Goal: Transaction & Acquisition: Purchase product/service

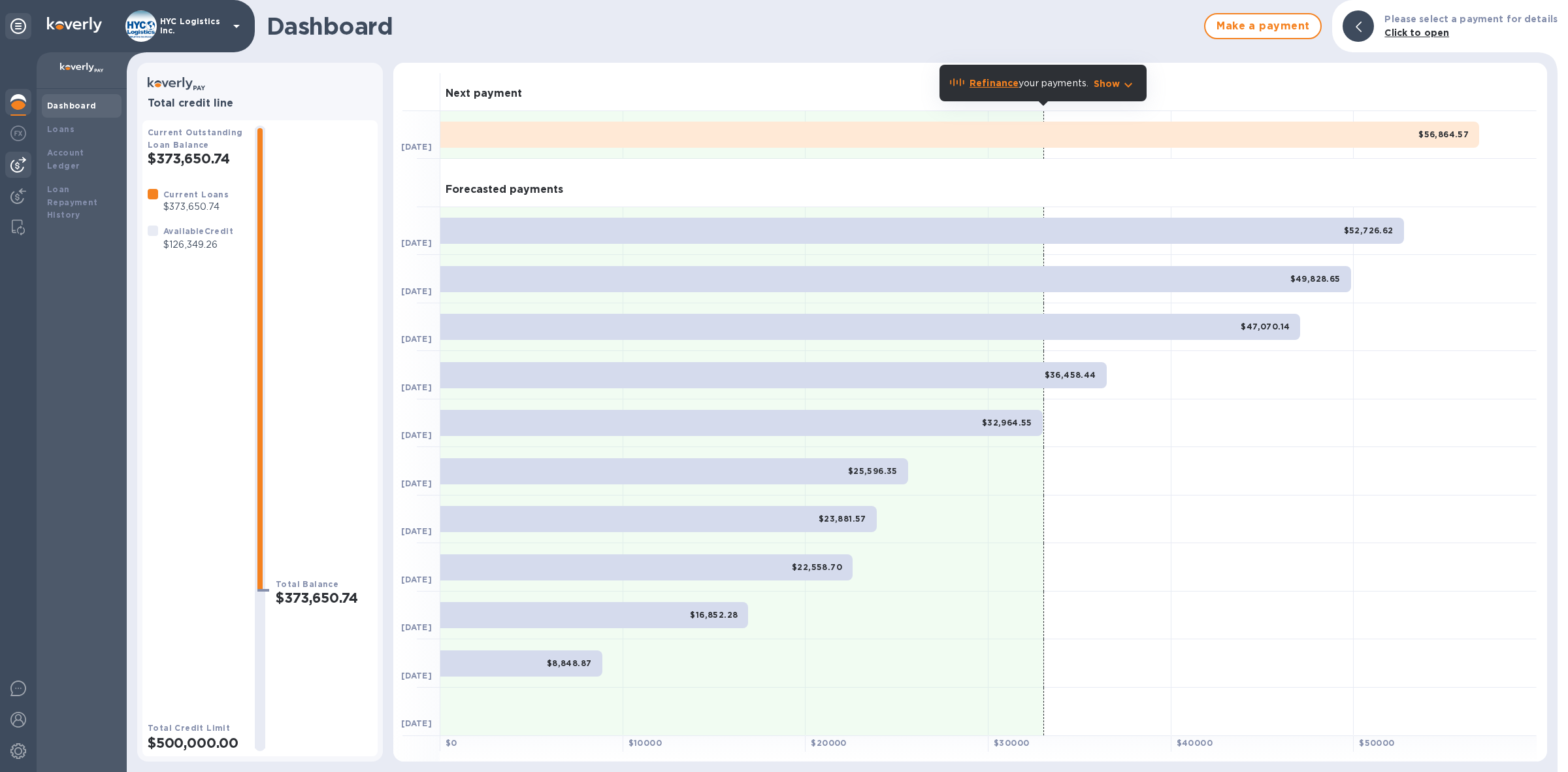
click at [20, 162] on img at bounding box center [18, 164] width 15 height 15
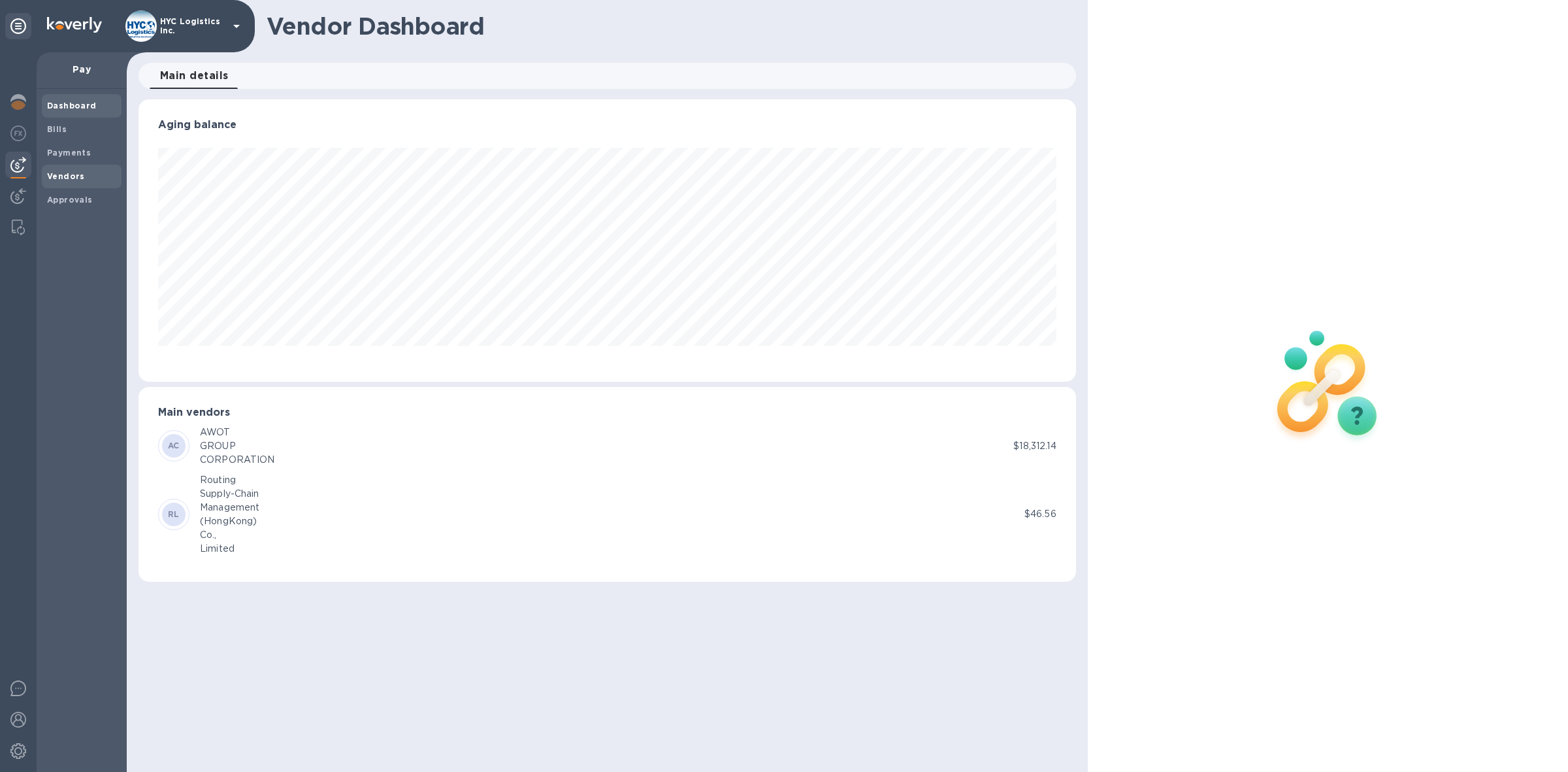
scroll to position [282, 938]
click at [56, 168] on div "Vendors" at bounding box center [82, 177] width 80 height 23
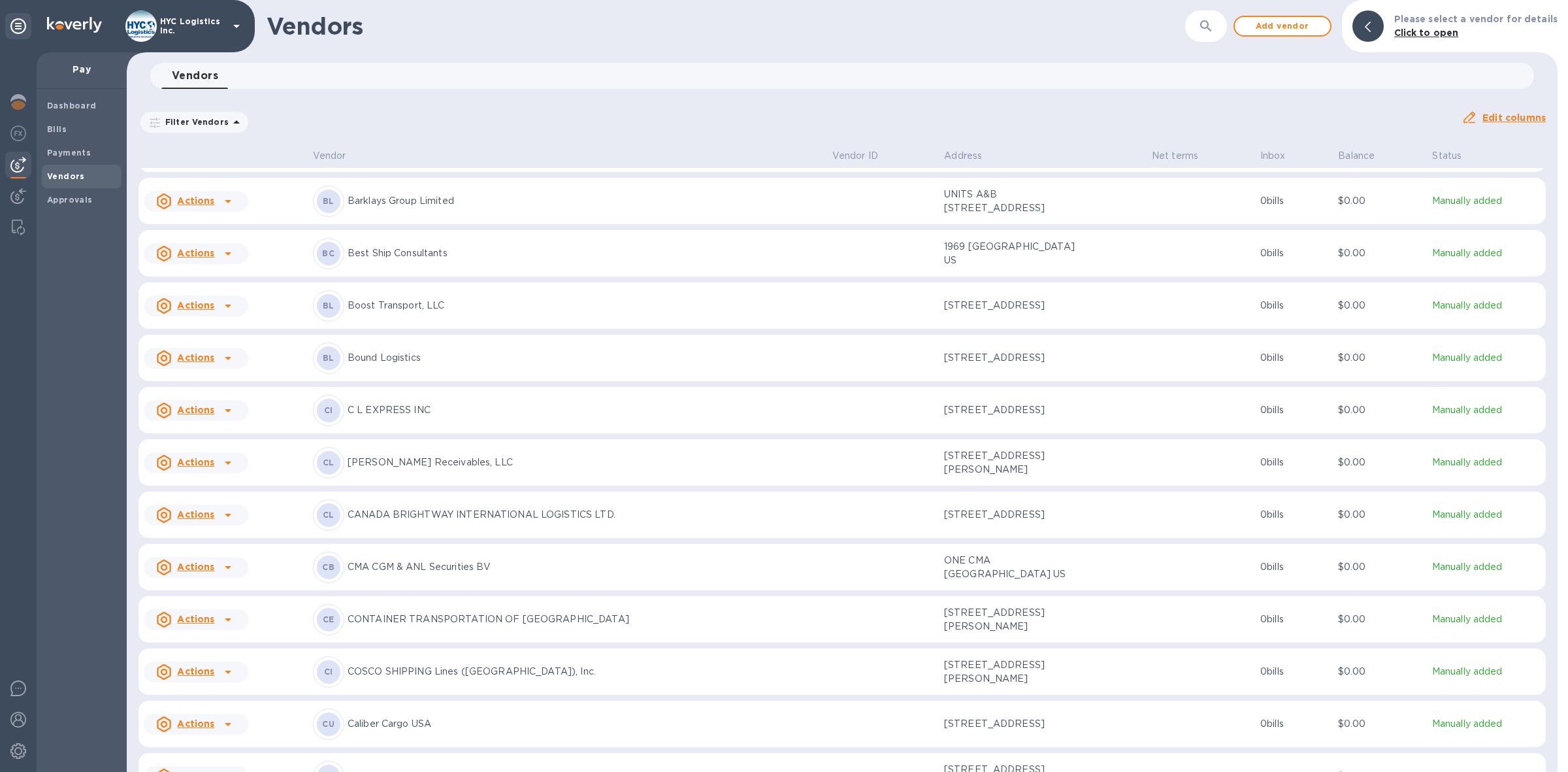
scroll to position [516, 0]
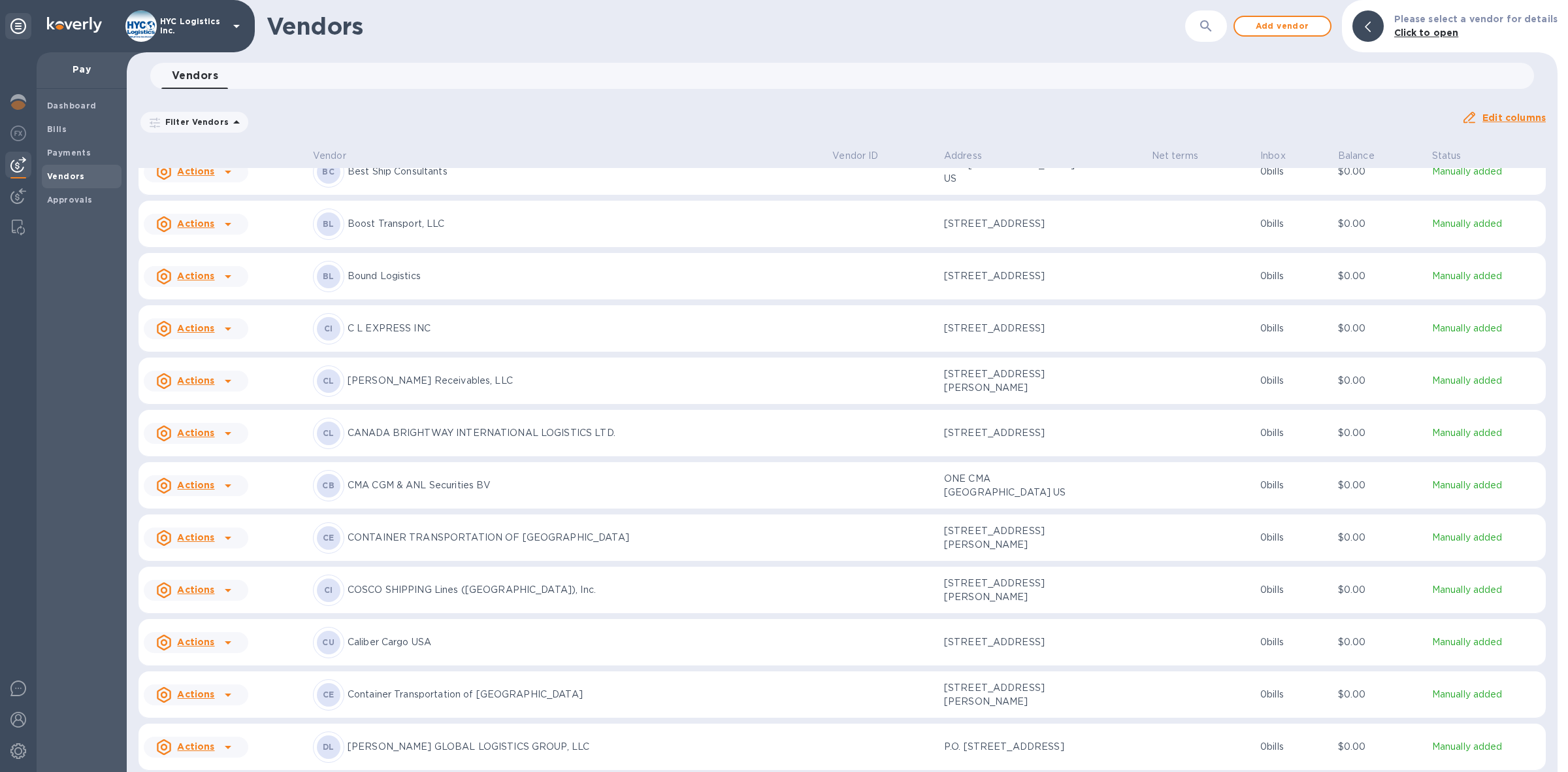
click at [204, 594] on u "Actions" at bounding box center [195, 589] width 38 height 11
click at [212, 677] on b "Add new bill" at bounding box center [211, 675] width 61 height 11
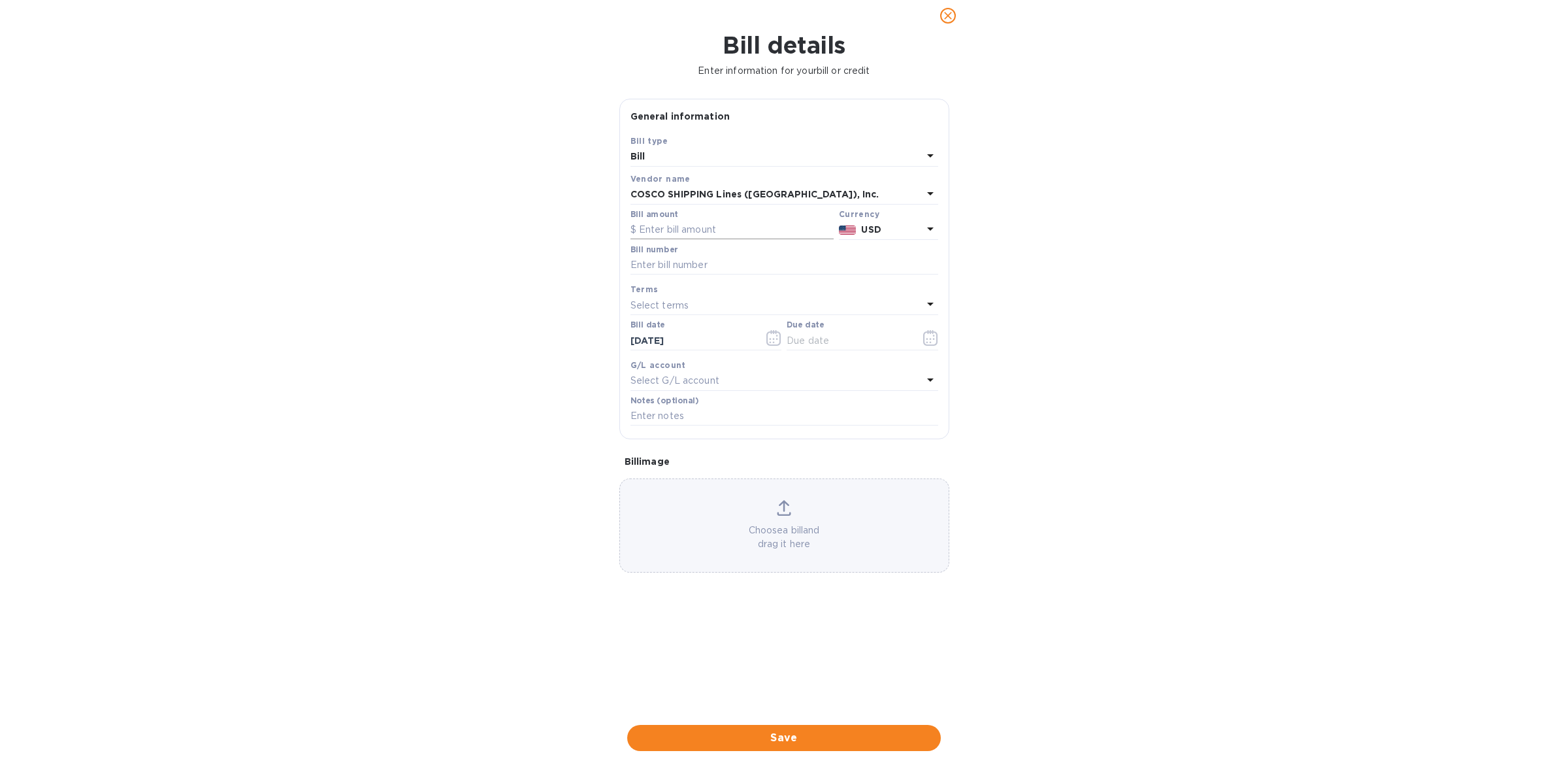
click at [717, 239] on input "text" at bounding box center [732, 230] width 204 height 20
type input "7,188.70"
click at [706, 275] on input "text" at bounding box center [784, 265] width 308 height 20
click at [746, 275] on input "text" at bounding box center [784, 265] width 308 height 20
paste input "COSU6428910700"
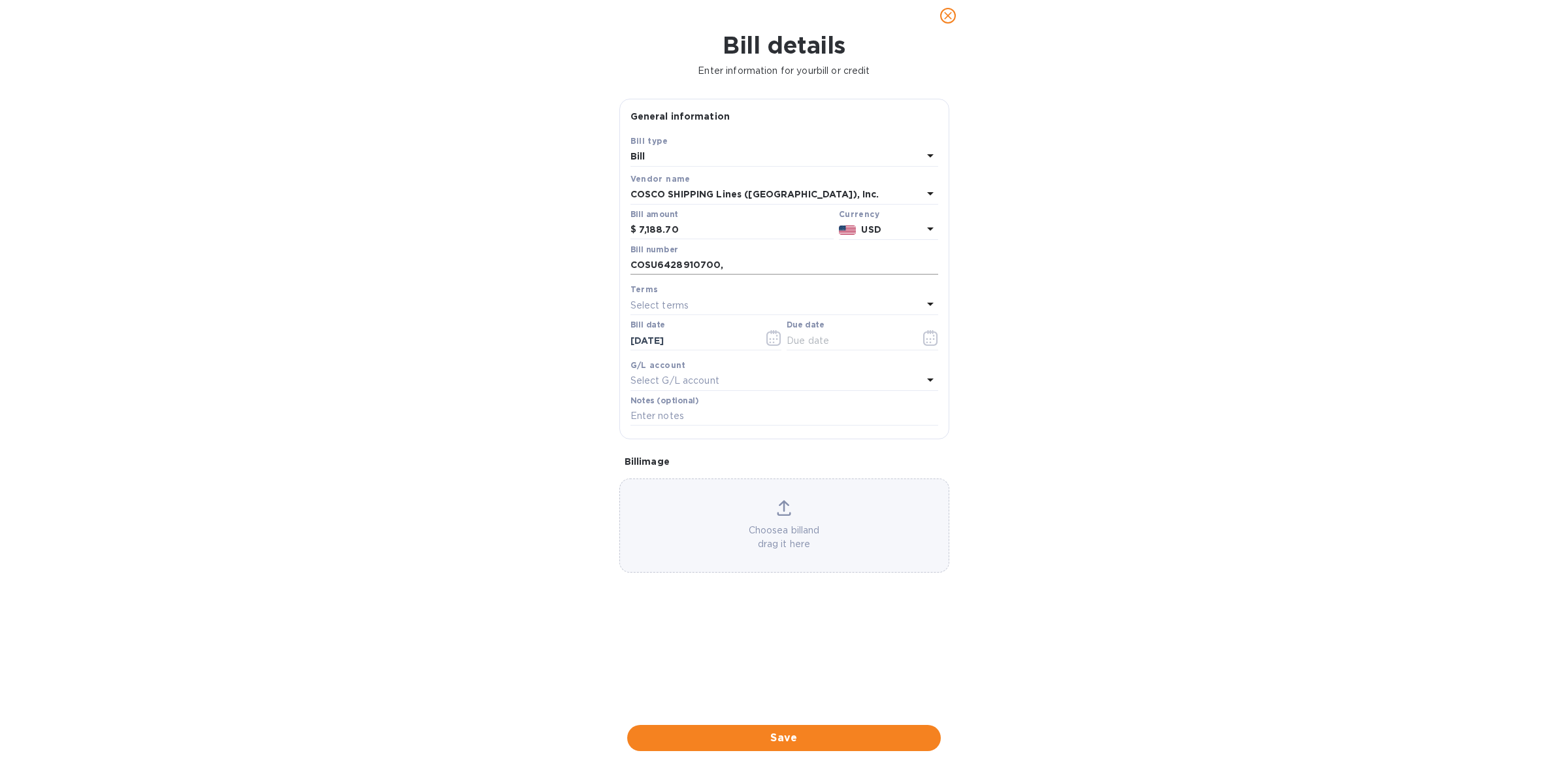
click at [796, 275] on input "COSU6428910700," at bounding box center [784, 265] width 308 height 20
paste input "COSU6426499060"
type input "COSU6428910700, COSU6426499060"
click at [725, 315] on div "Select terms" at bounding box center [776, 305] width 292 height 18
click at [701, 483] on p "COD" at bounding box center [779, 476] width 276 height 13
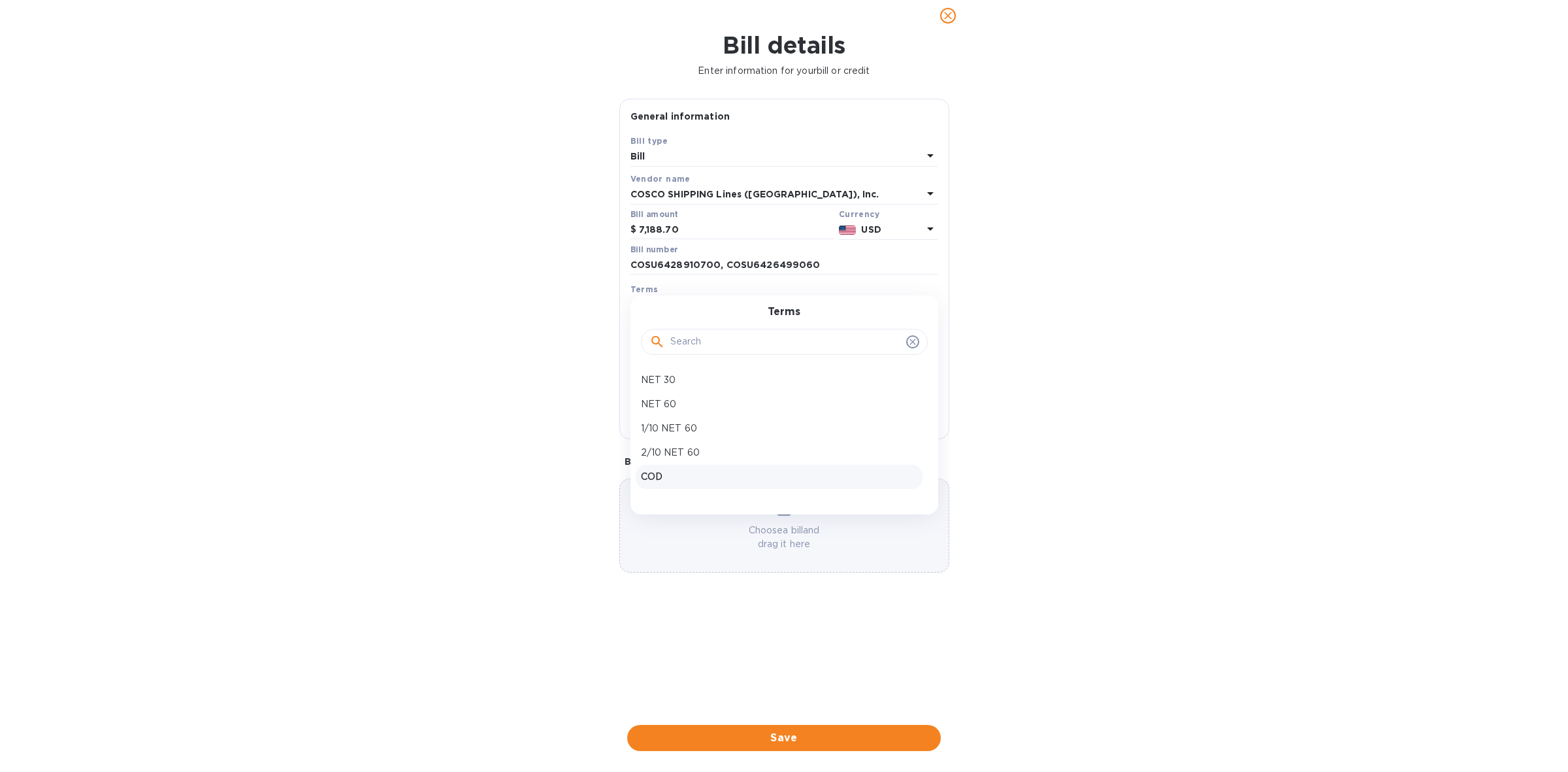
type input "[DATE]"
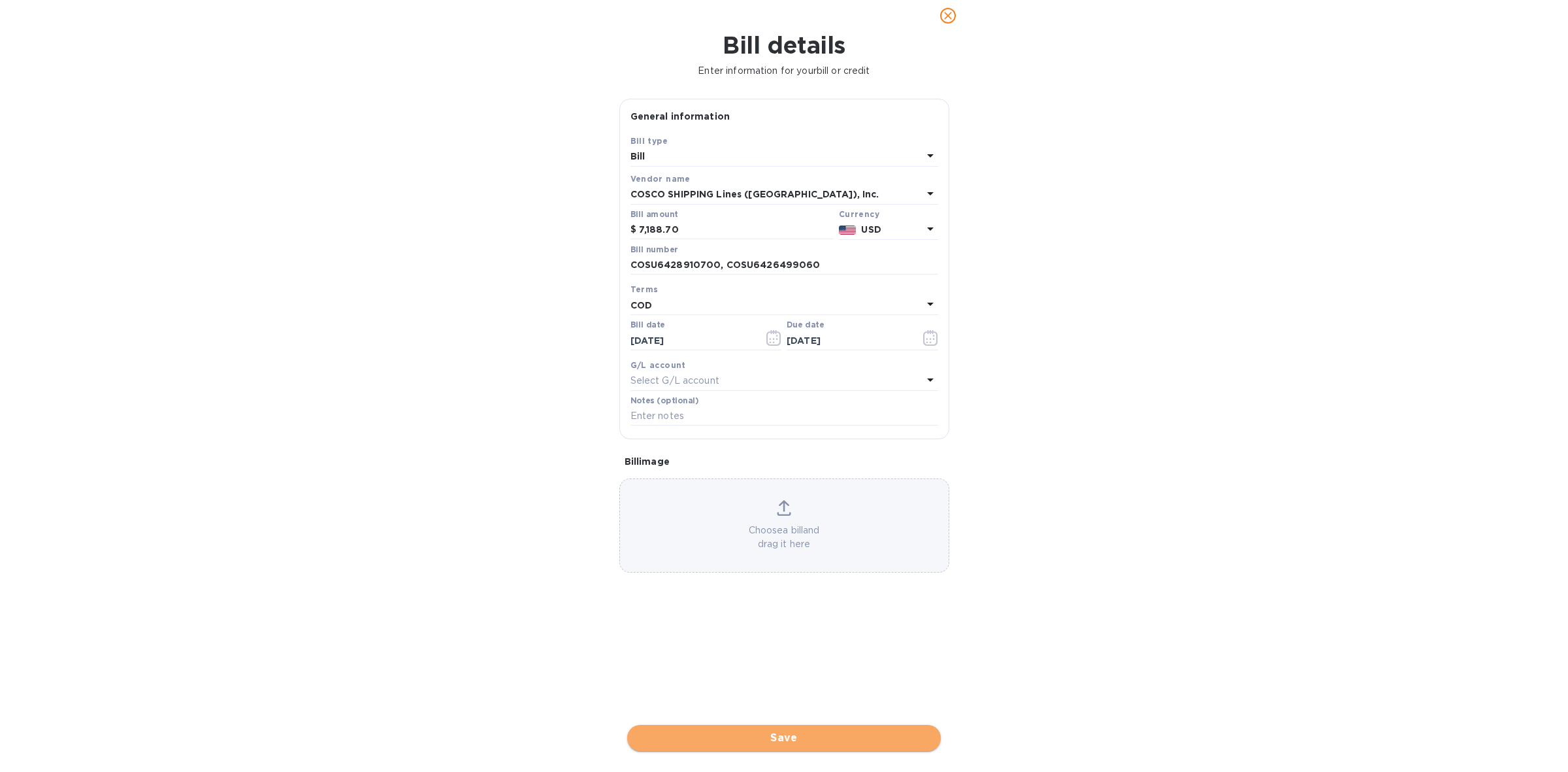
click at [798, 738] on span "Save" at bounding box center [784, 737] width 292 height 15
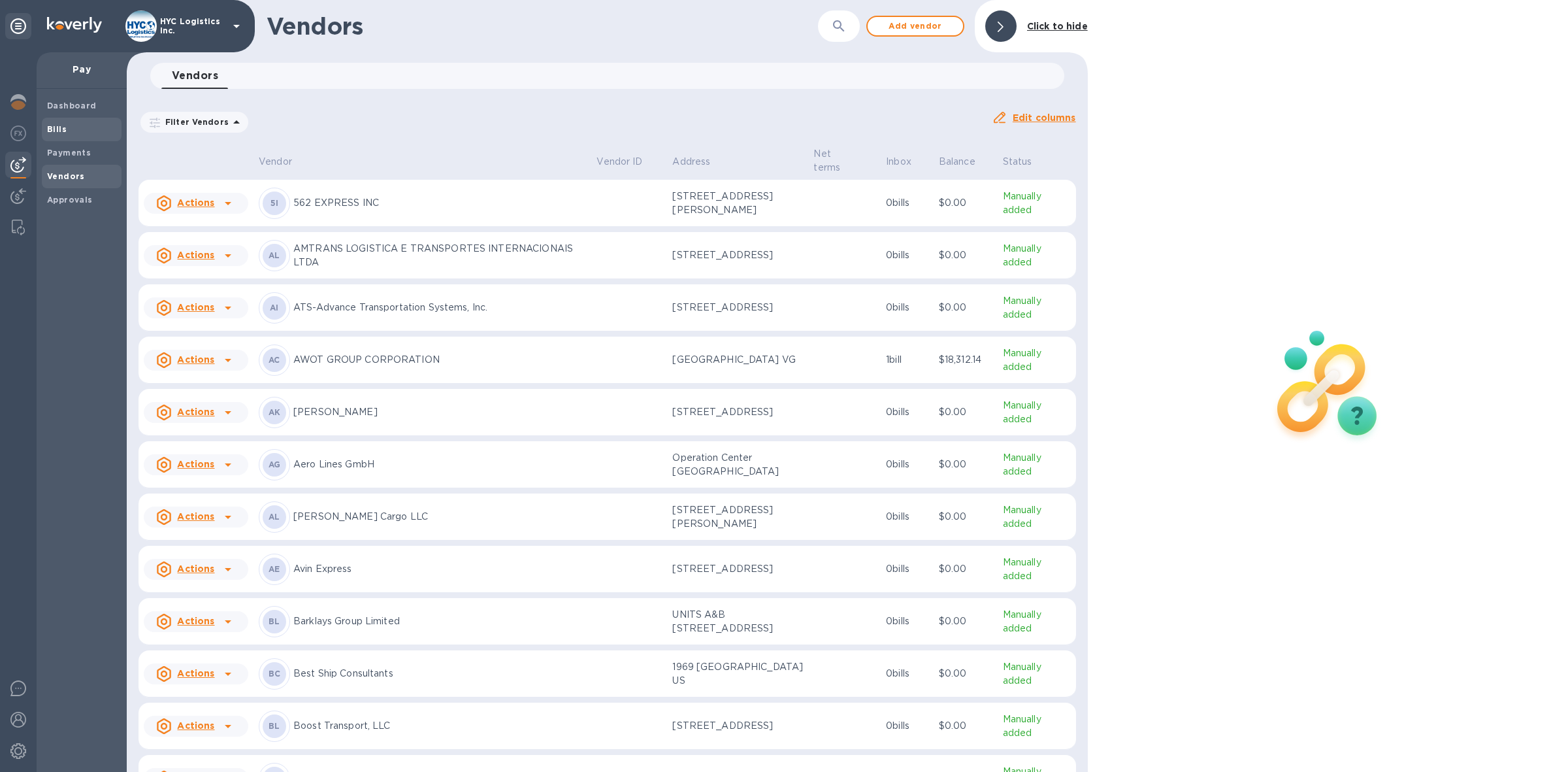
click at [50, 126] on b "Bills" at bounding box center [56, 128] width 20 height 10
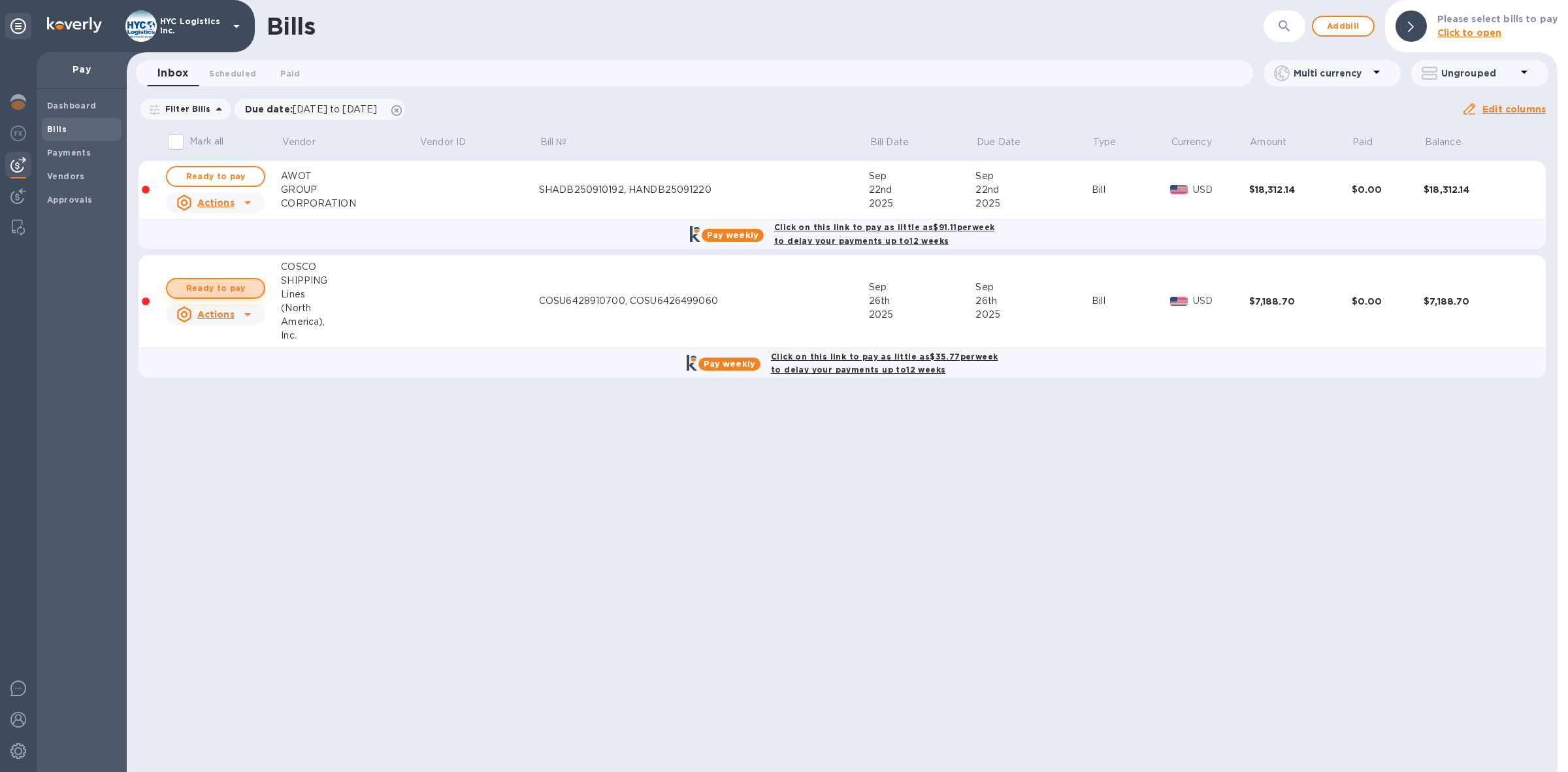
click at [206, 285] on span "Ready to pay" at bounding box center [215, 288] width 76 height 15
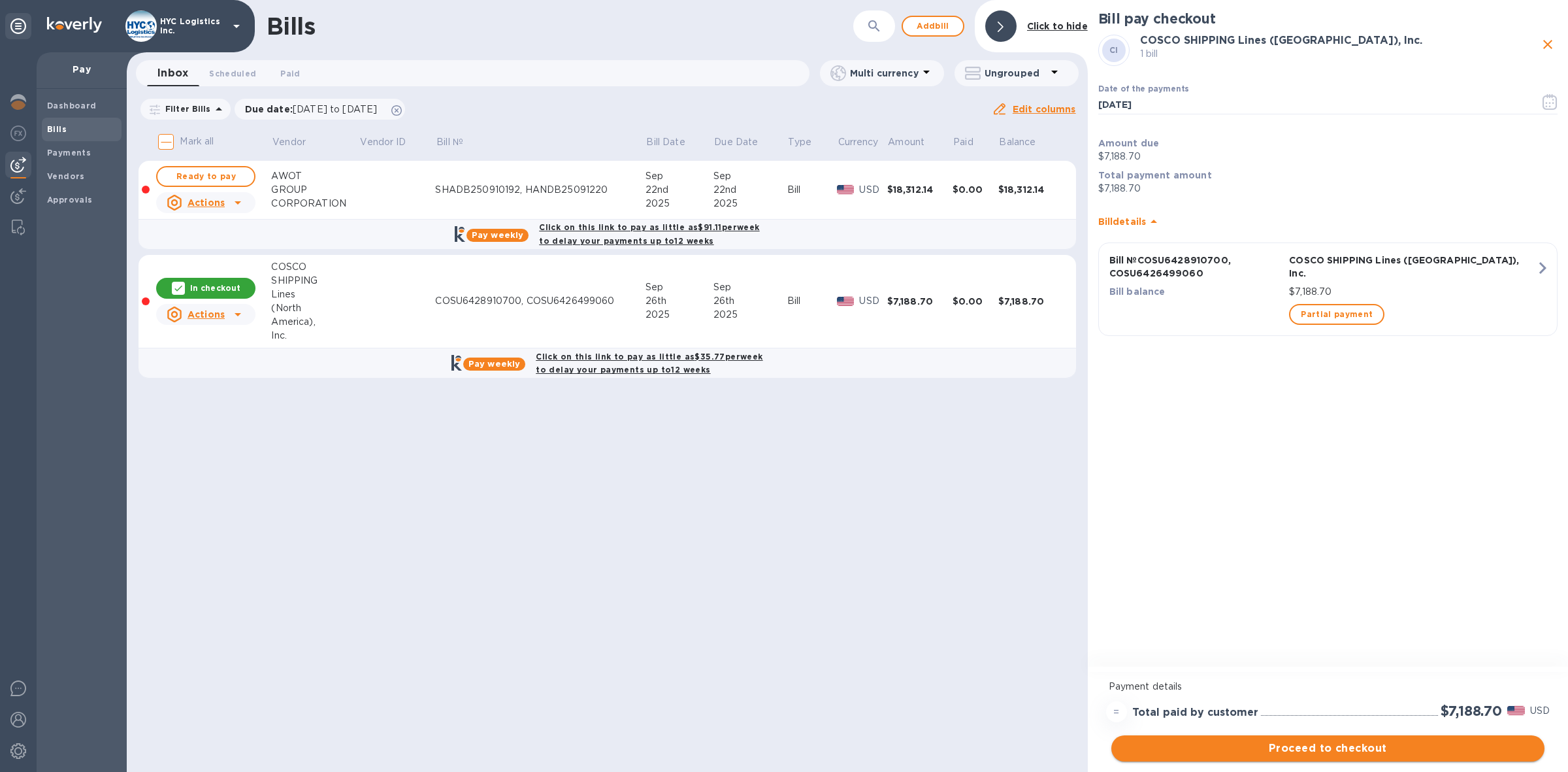
click at [1353, 752] on span "Proceed to checkout" at bounding box center [1328, 748] width 412 height 15
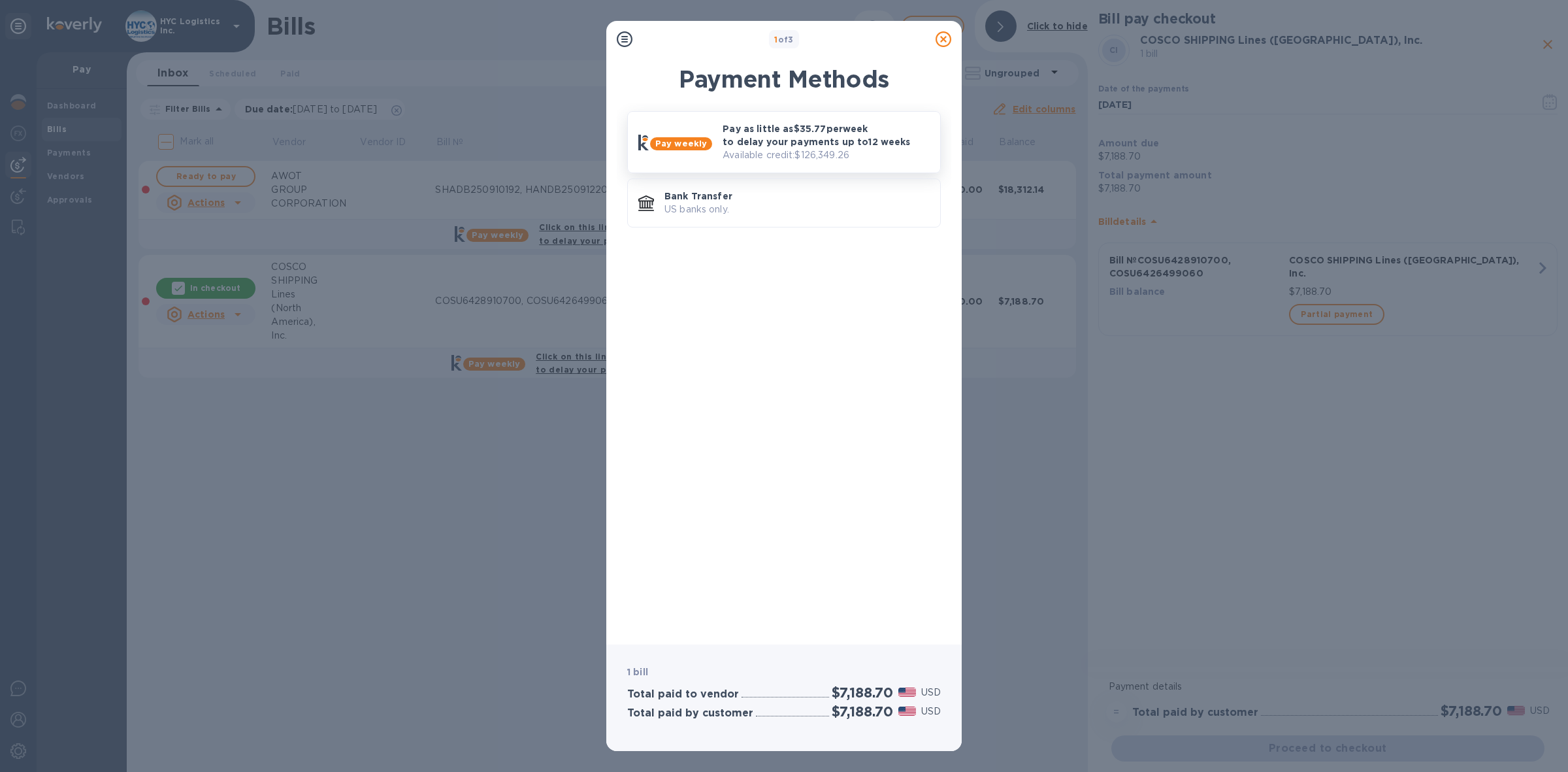
click at [753, 148] on p "Available credit: $126,349.26" at bounding box center [826, 154] width 207 height 13
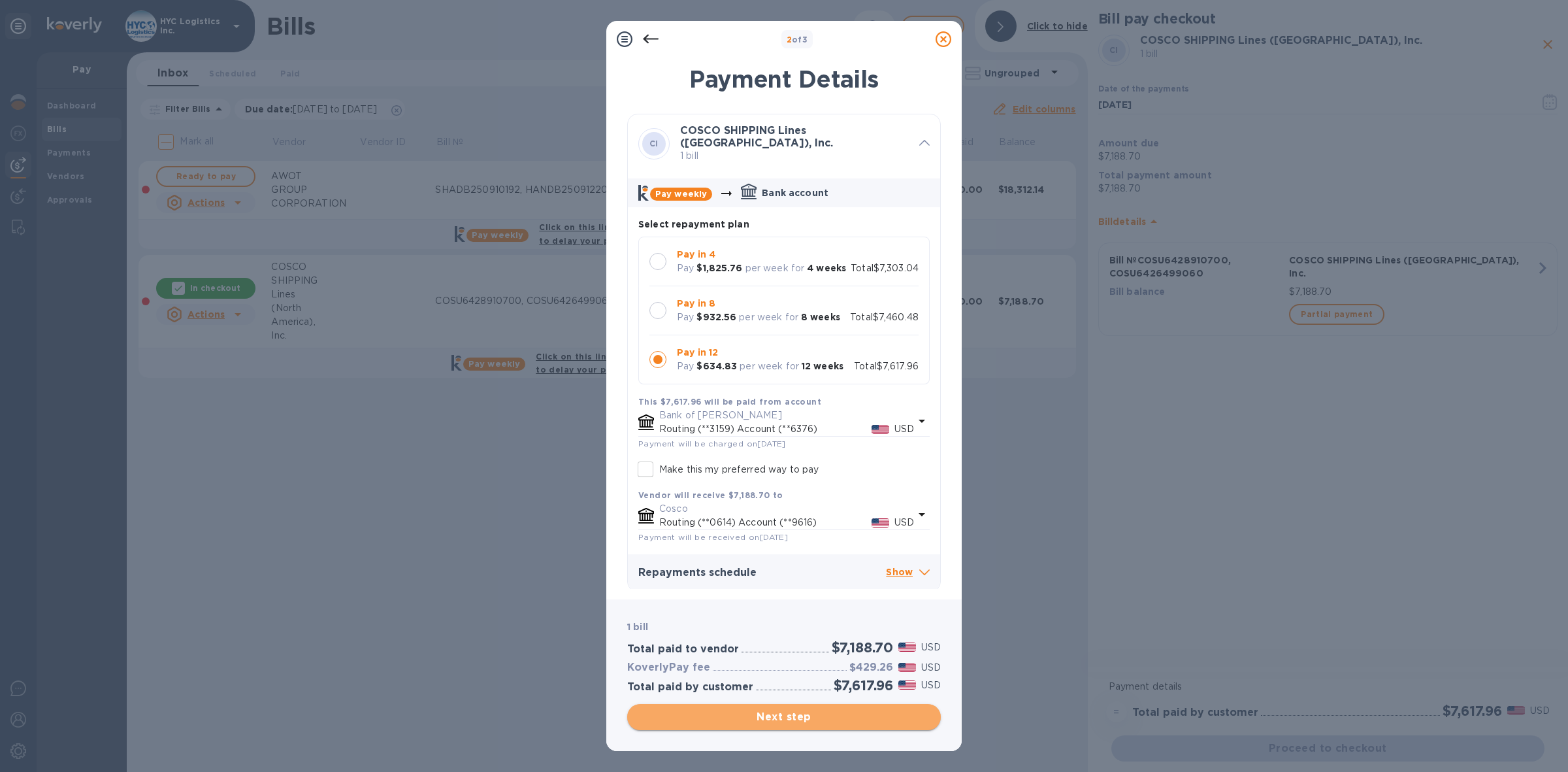
click at [787, 722] on span "Next step" at bounding box center [784, 716] width 292 height 15
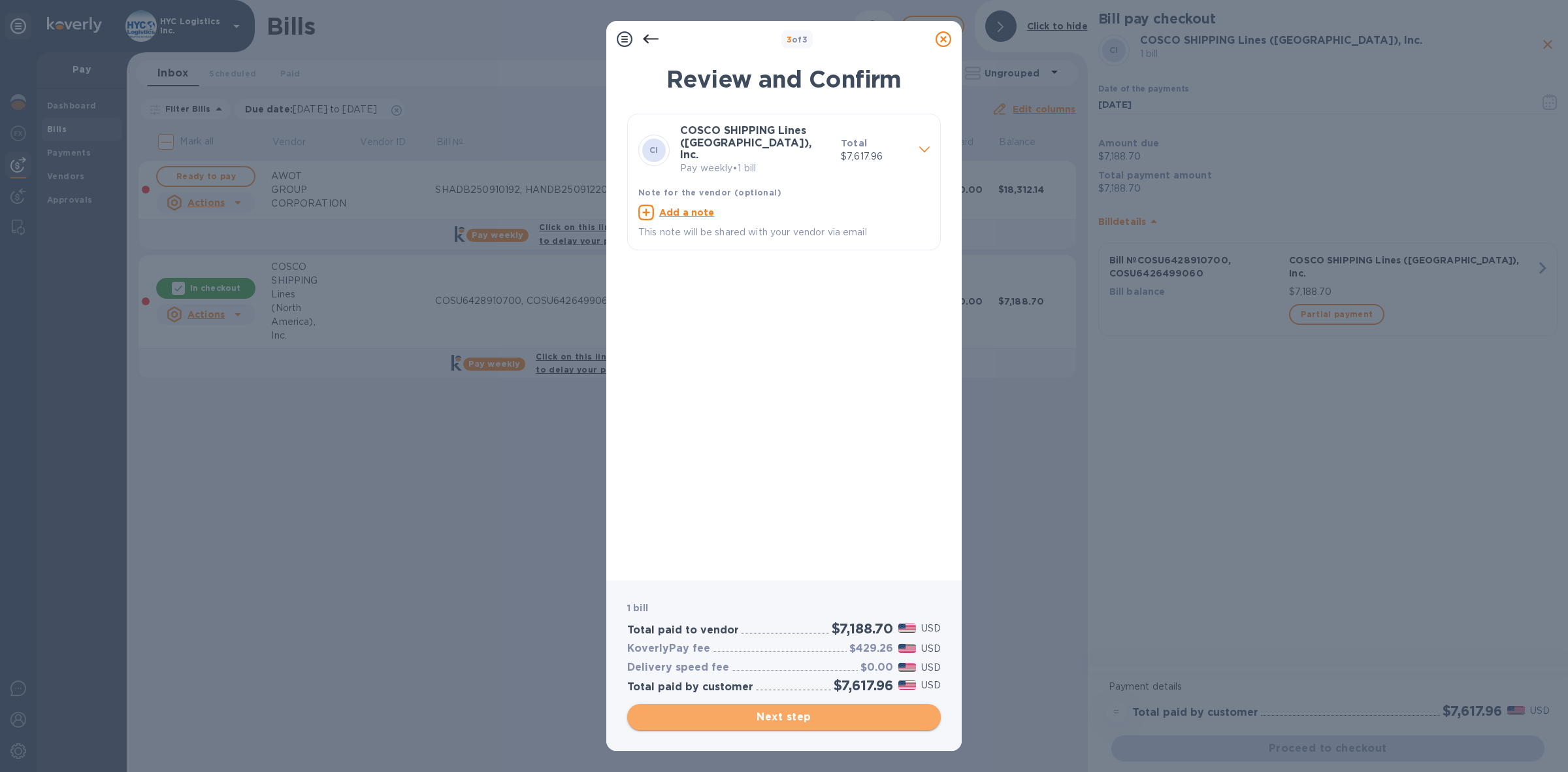
click at [812, 714] on span "Next step" at bounding box center [784, 716] width 292 height 15
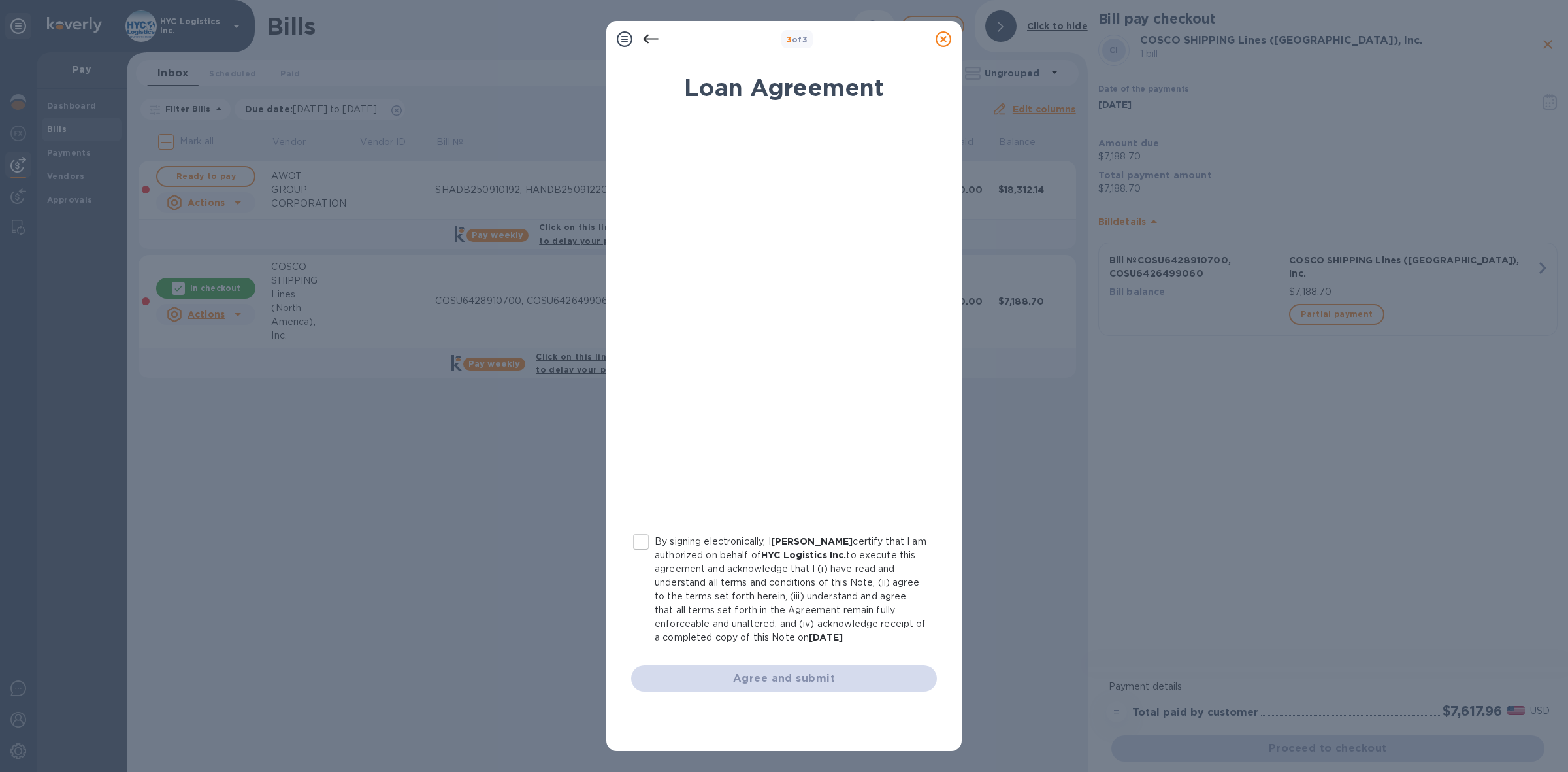
click at [642, 540] on input "By signing electronically, I [PERSON_NAME] certify that I am authorized on beha…" at bounding box center [641, 542] width 28 height 28
checkbox input "true"
click at [828, 677] on span "Agree and submit" at bounding box center [784, 678] width 285 height 15
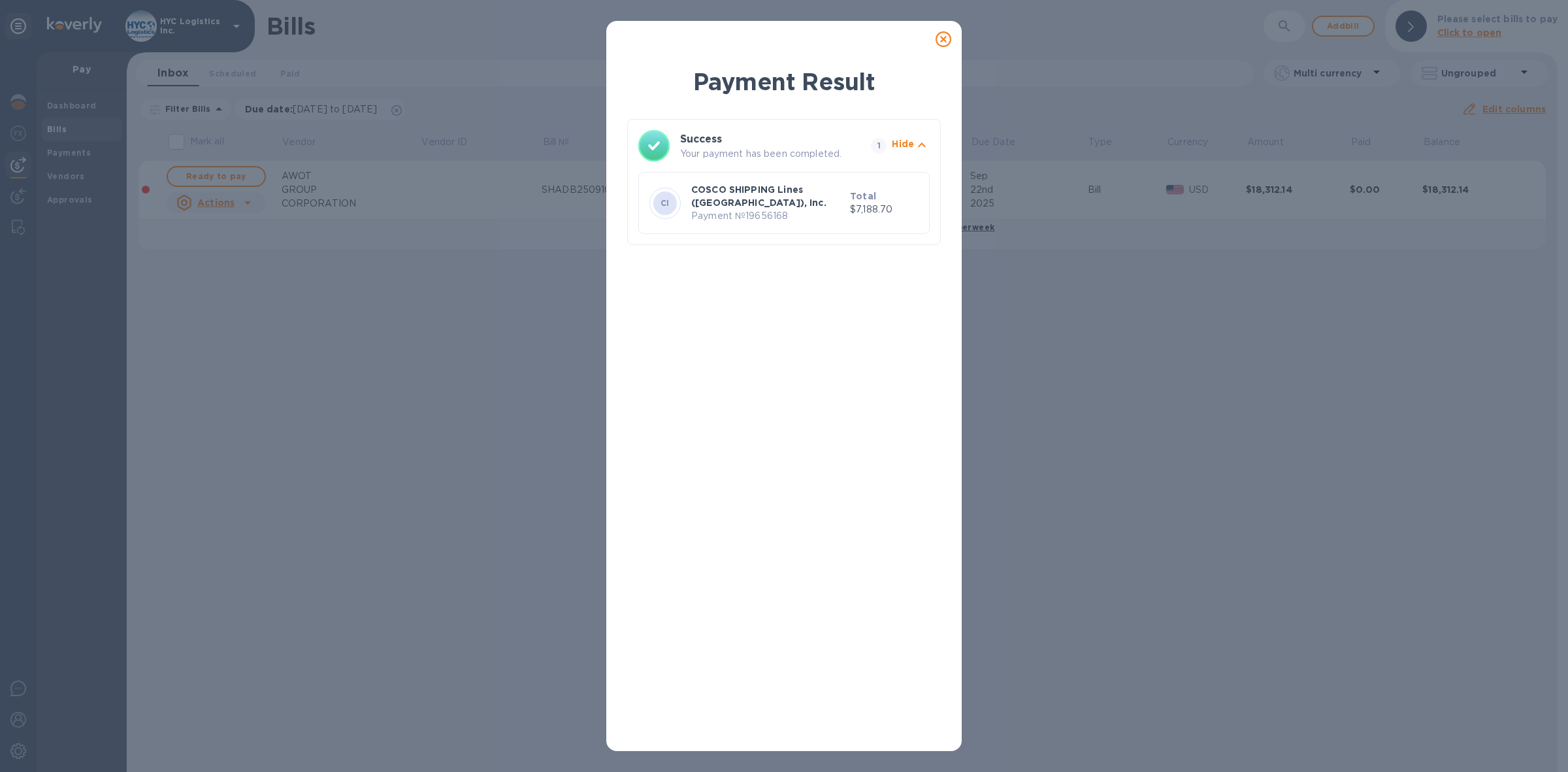
click at [778, 215] on p "Payment № 19656168" at bounding box center [767, 215] width 153 height 13
copy p "19656168"
click at [940, 40] on icon at bounding box center [942, 39] width 15 height 15
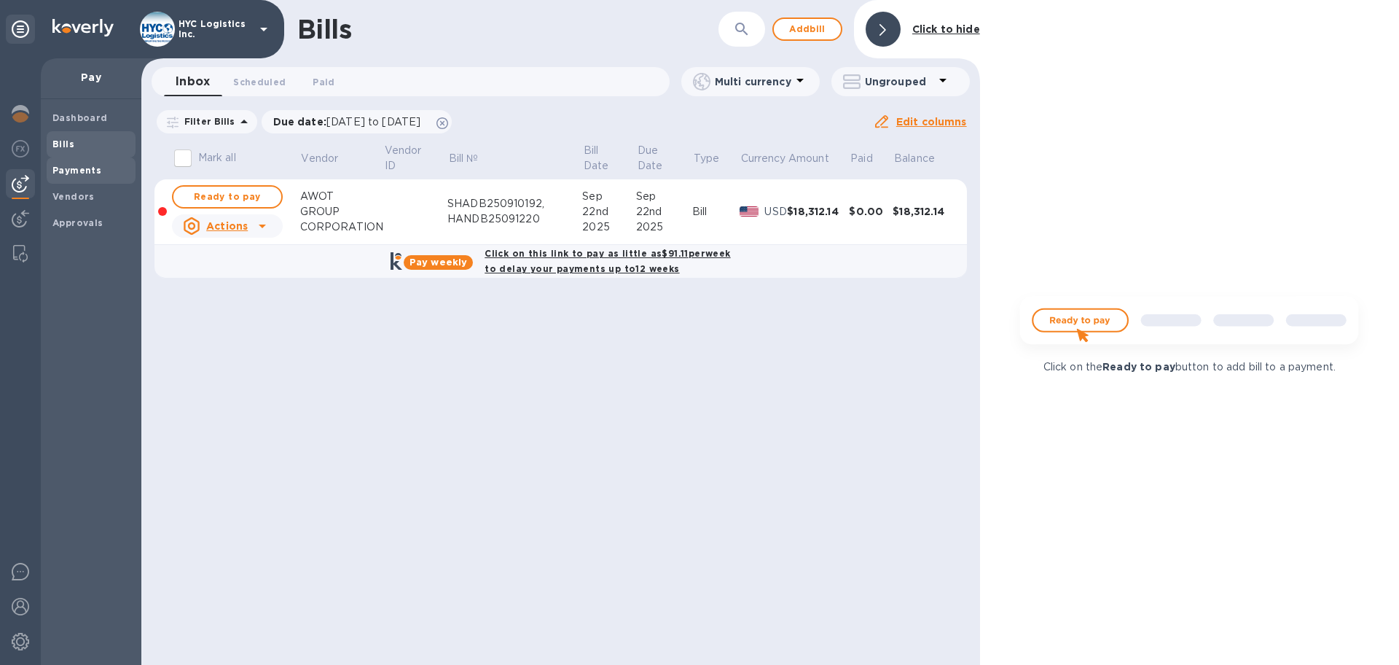
click at [85, 170] on b "Payments" at bounding box center [76, 170] width 49 height 11
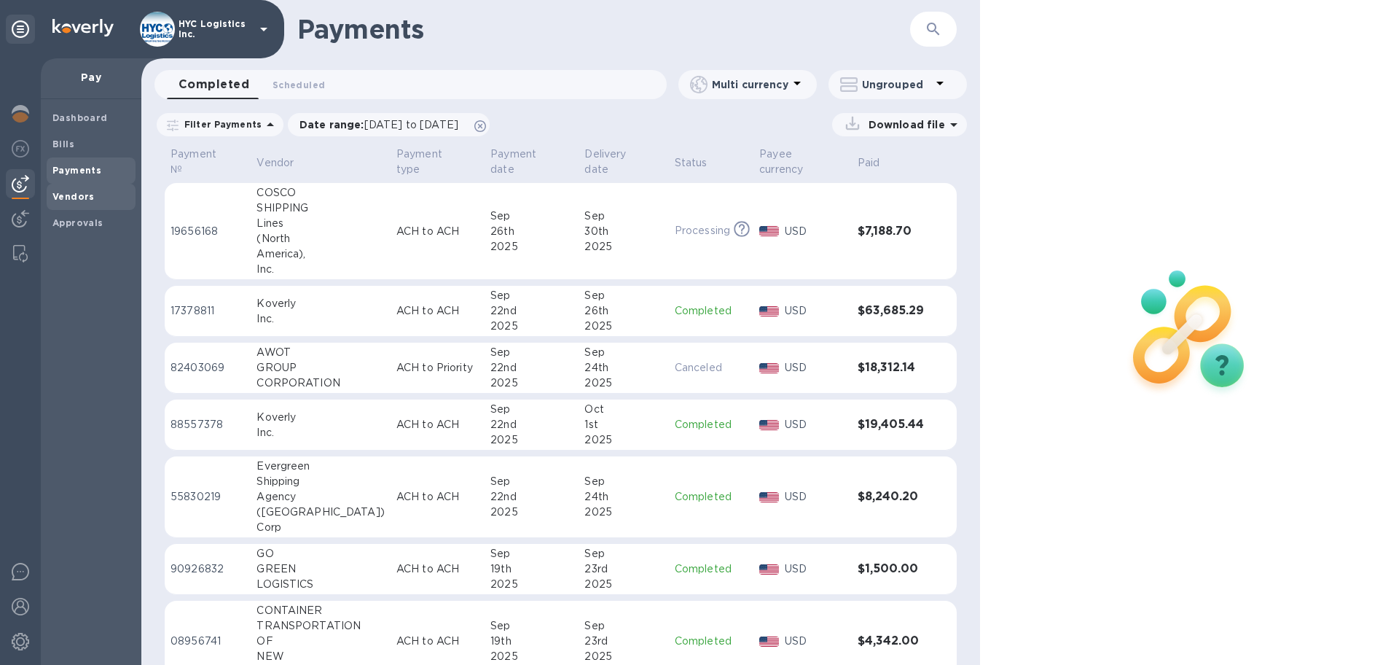
click at [82, 191] on b "Vendors" at bounding box center [73, 196] width 42 height 11
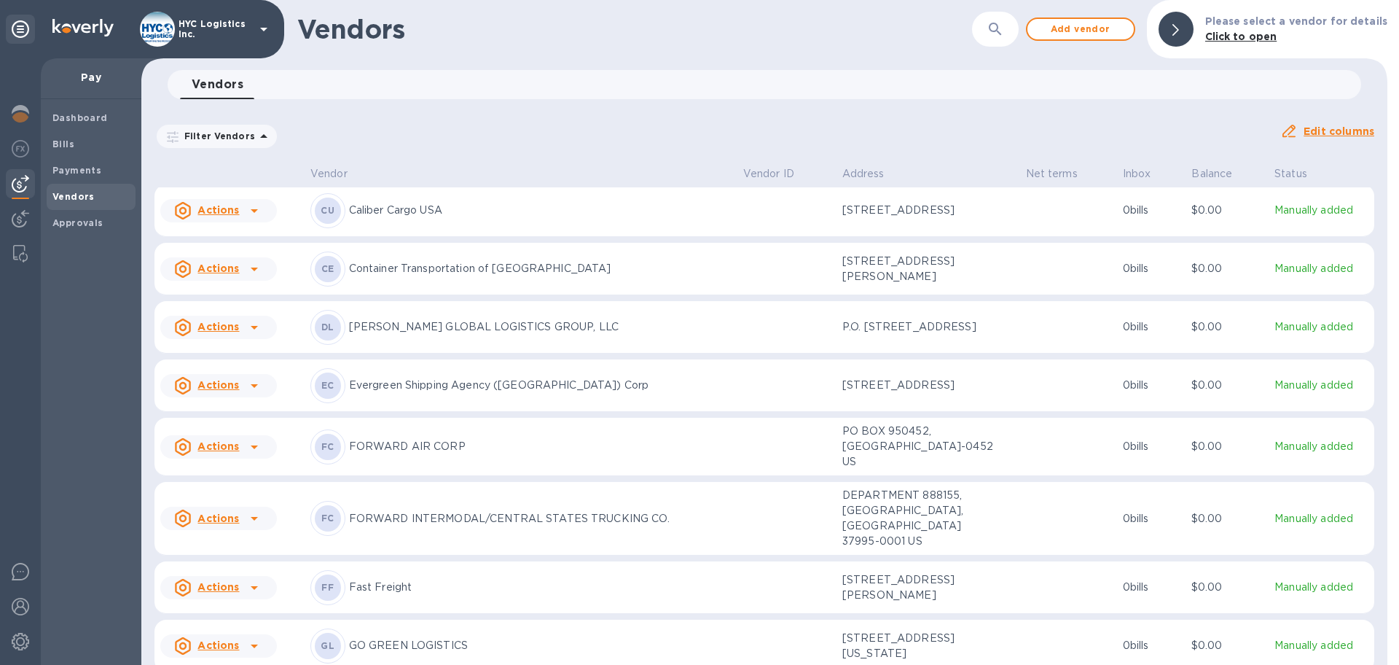
scroll to position [1352, 0]
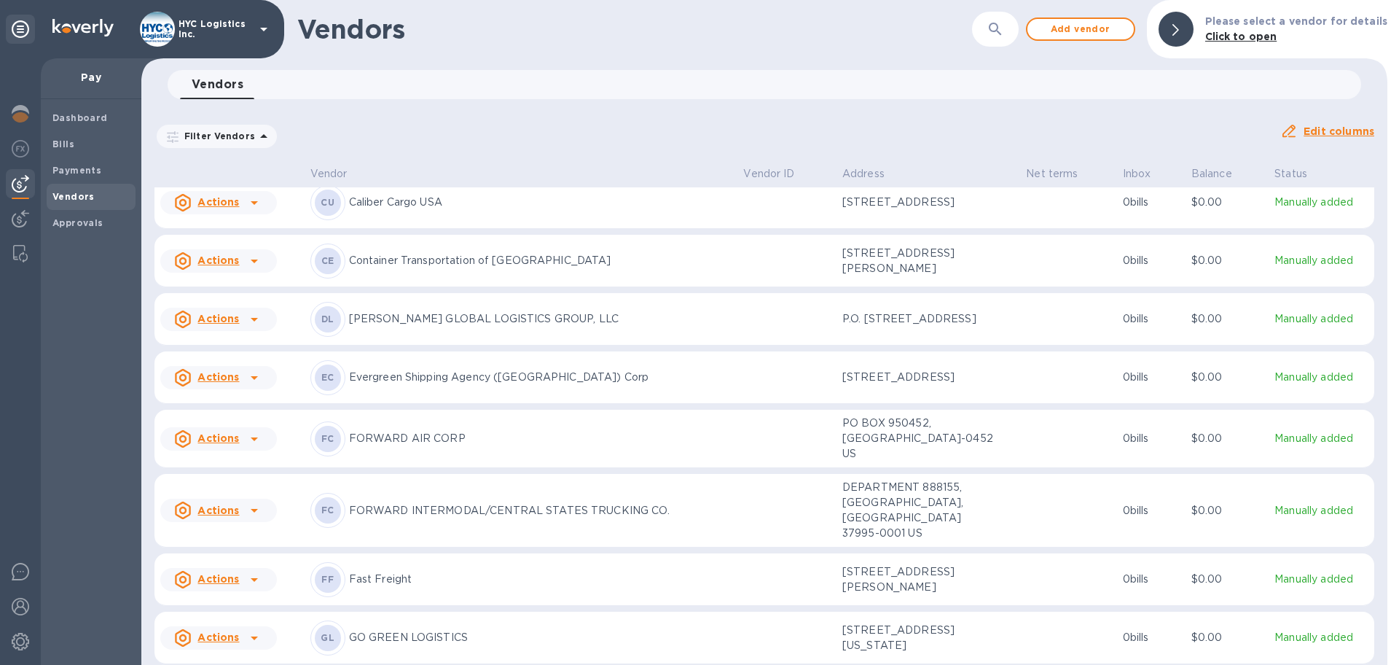
click at [230, 383] on u "Actions" at bounding box center [218, 377] width 42 height 12
click at [240, 446] on b "Add new bill" at bounding box center [235, 448] width 68 height 12
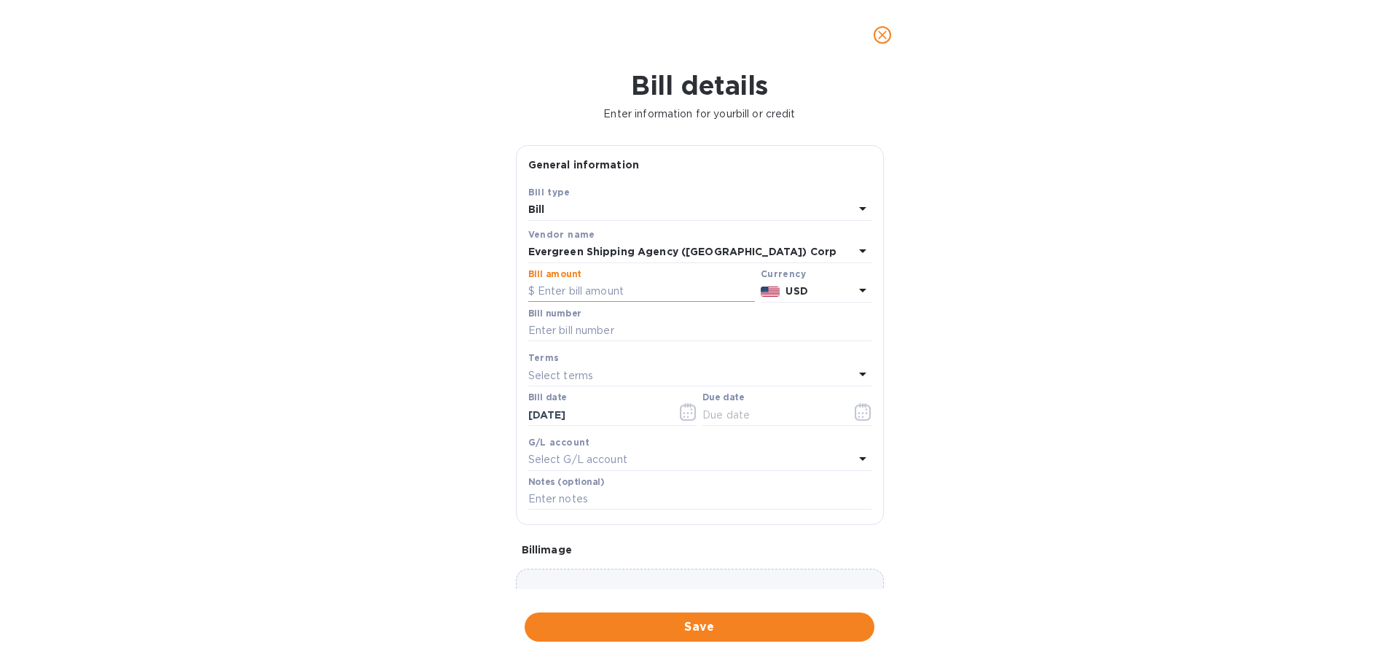
click at [593, 291] on input "text" at bounding box center [641, 292] width 227 height 22
type input "6,958.10"
click at [605, 327] on input "text" at bounding box center [699, 331] width 343 height 22
click at [625, 328] on input "text" at bounding box center [699, 331] width 343 height 22
paste input "EGLV140502181873"
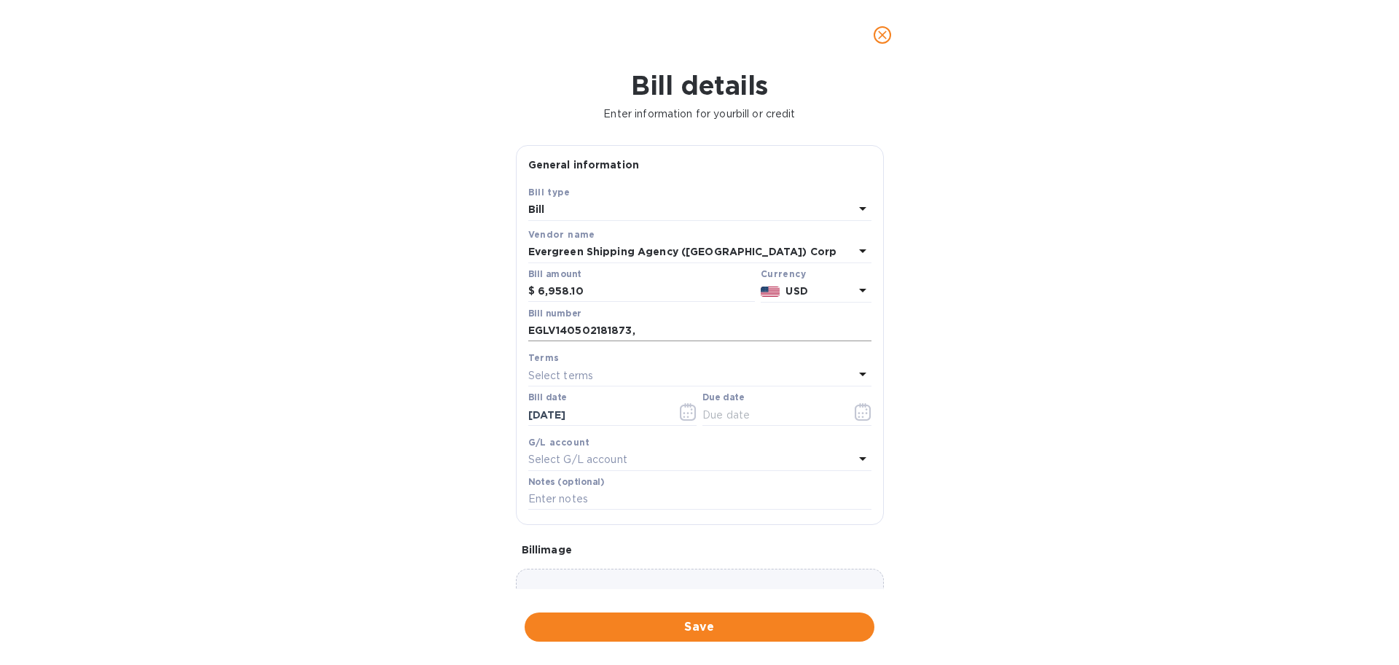
click at [722, 326] on input "EGLV140502181873," at bounding box center [699, 331] width 343 height 22
paste input "EGLV140502182306"
click at [792, 330] on input "EGLV140502181873, EGLV140502182306," at bounding box center [699, 331] width 343 height 22
paste input "EGLV143561944866"
type input "EGLV140502181873, EGLV140502182306, EGLV143561944866"
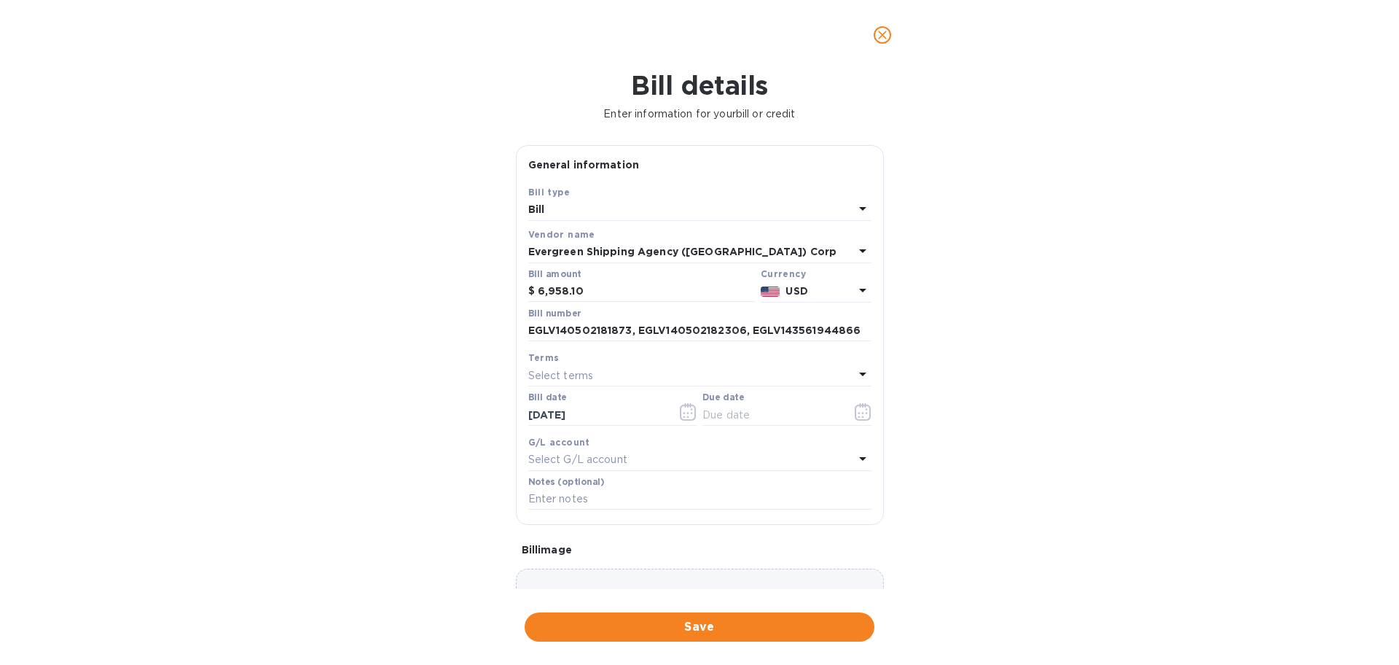
click at [697, 372] on div "Select terms" at bounding box center [691, 375] width 326 height 20
click at [598, 560] on p "COD" at bounding box center [694, 566] width 308 height 15
type input "[DATE]"
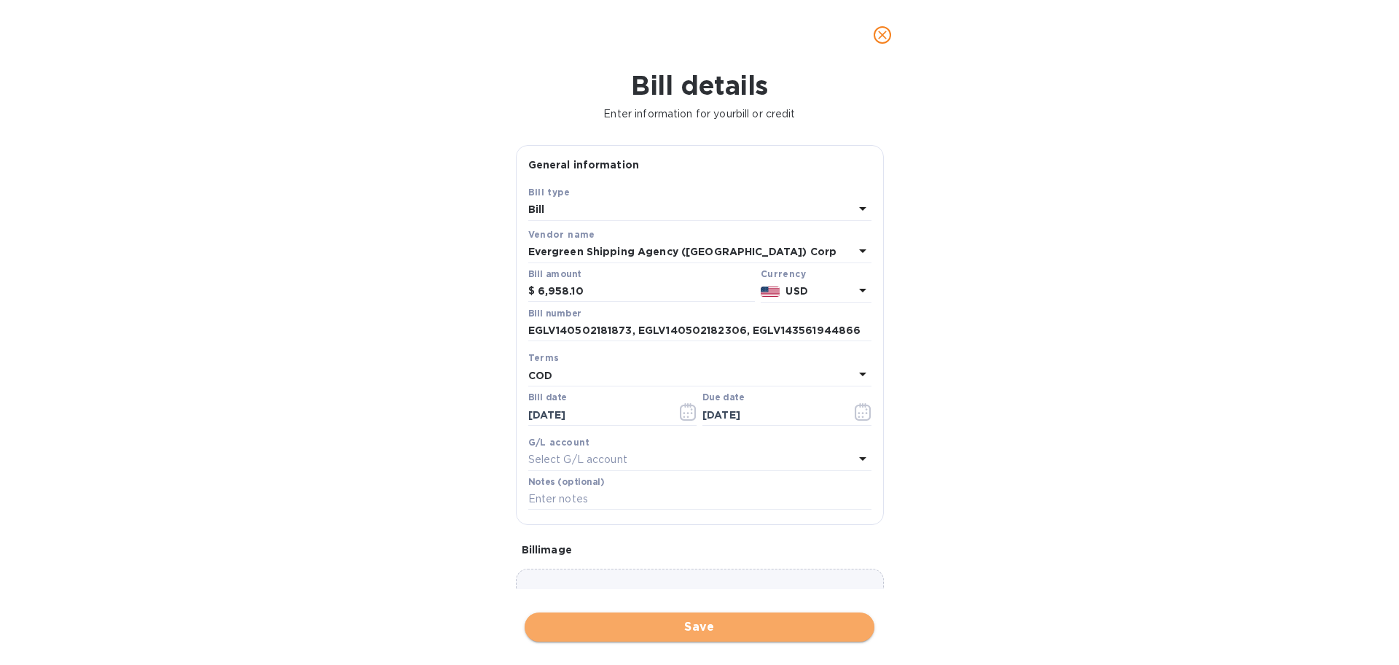
click at [735, 628] on span "Save" at bounding box center [699, 626] width 326 height 17
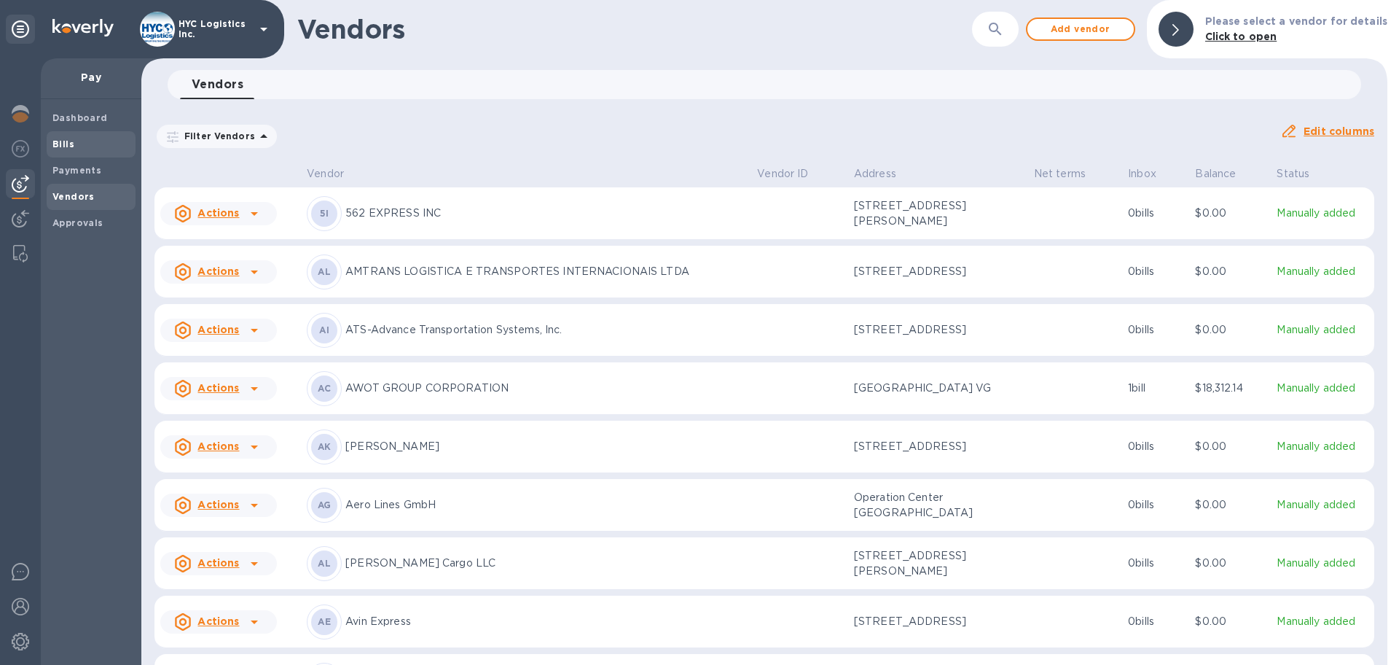
click at [61, 137] on span "Bills" at bounding box center [63, 144] width 22 height 15
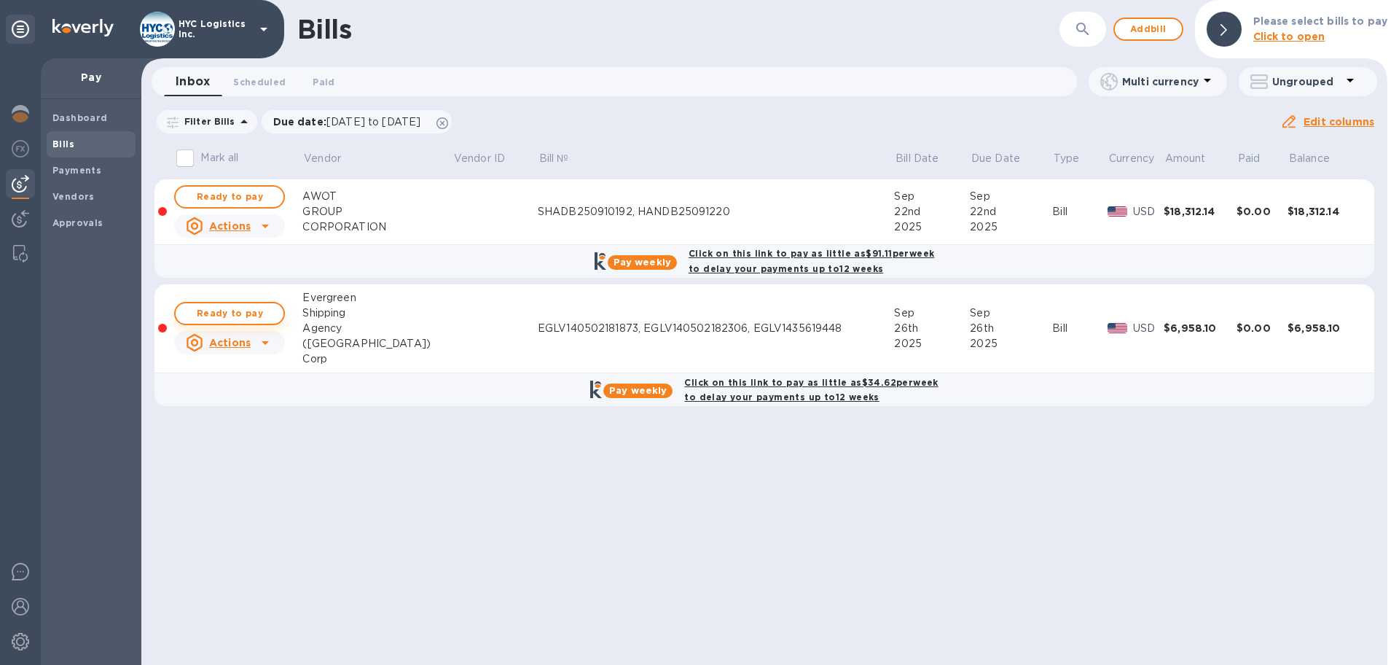
click at [246, 307] on span "Ready to pay" at bounding box center [229, 313] width 85 height 17
click at [234, 310] on span "Ready to pay" at bounding box center [229, 313] width 85 height 17
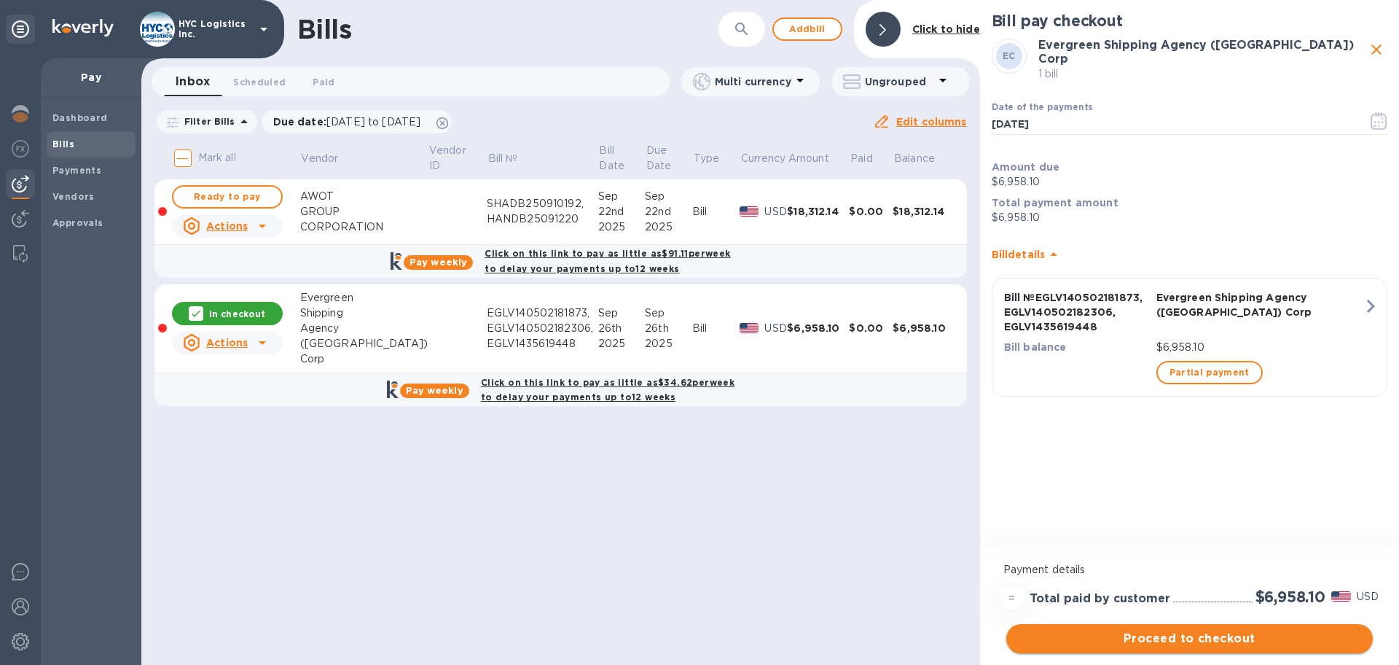
click at [1211, 633] on span "Proceed to checkout" at bounding box center [1189, 638] width 343 height 17
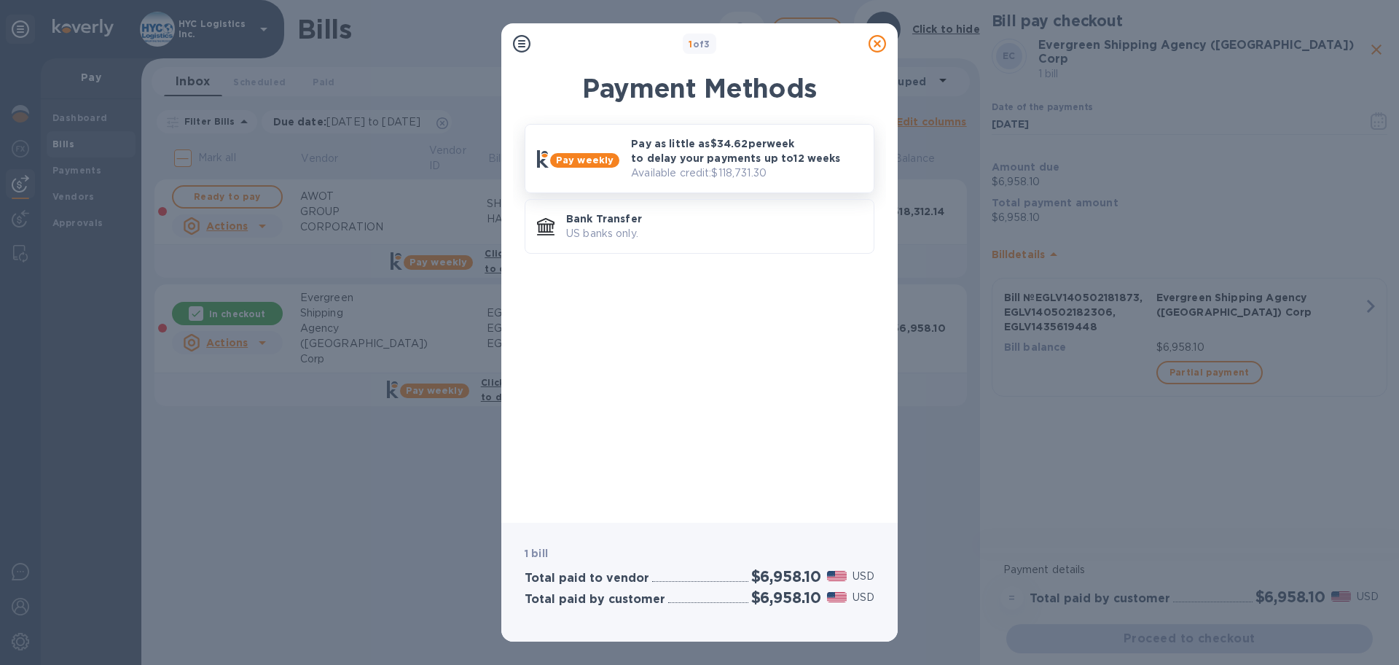
click at [724, 146] on p "Pay as little as $34.62 per week to delay your payments up to 12 weeks" at bounding box center [746, 150] width 231 height 29
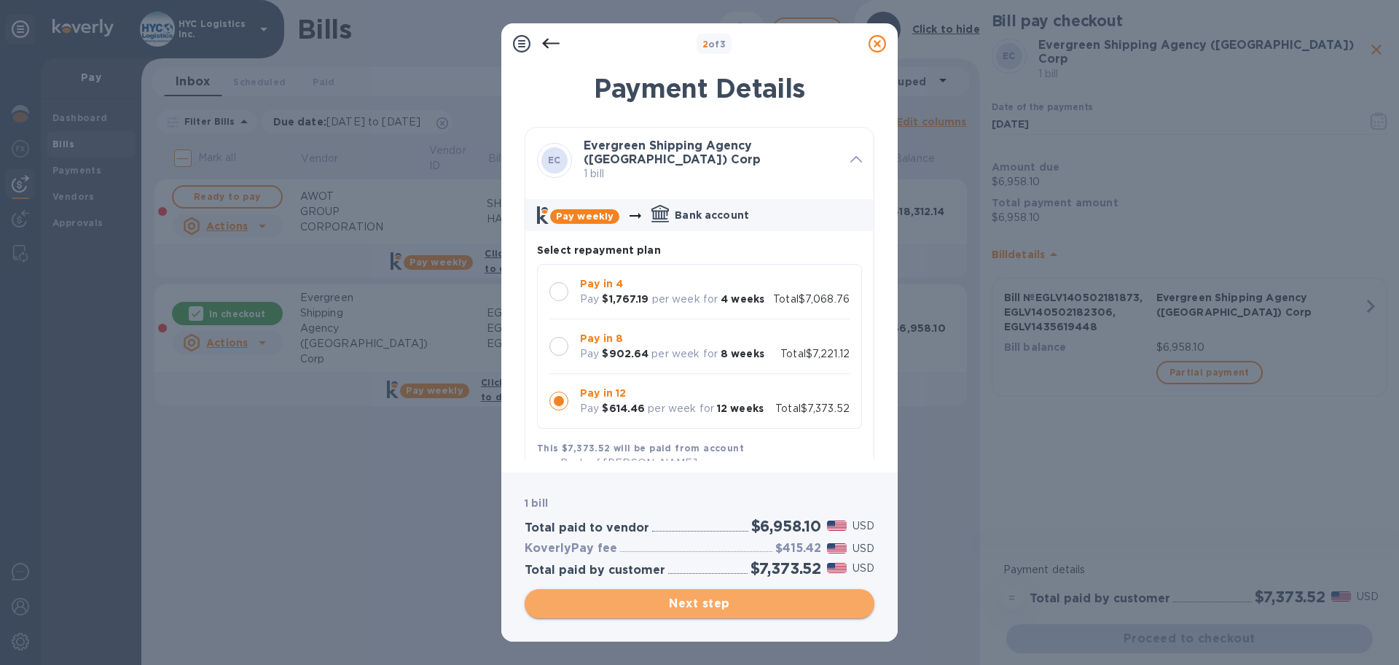
click at [709, 604] on span "Next step" at bounding box center [699, 603] width 326 height 17
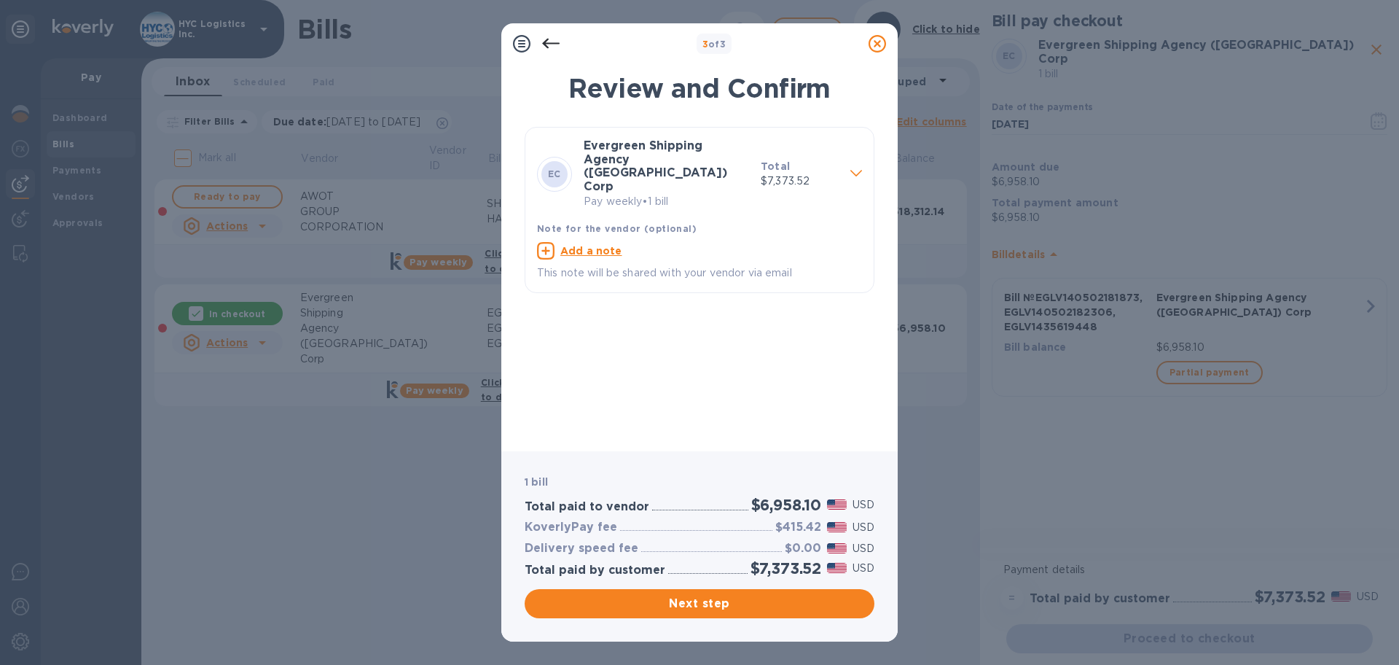
click at [688, 151] on b "Evergreen Shipping Agency ([GEOGRAPHIC_DATA]) Corp" at bounding box center [656, 165] width 144 height 55
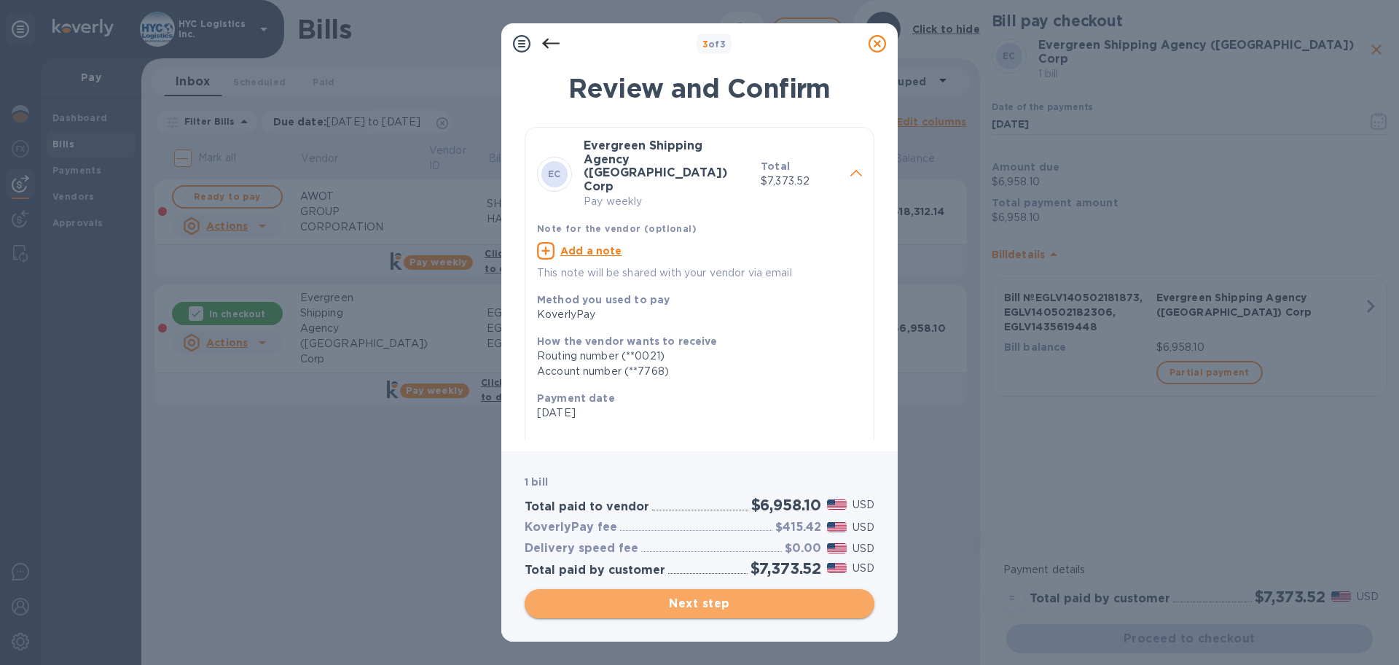
click at [733, 603] on span "Next step" at bounding box center [699, 603] width 326 height 17
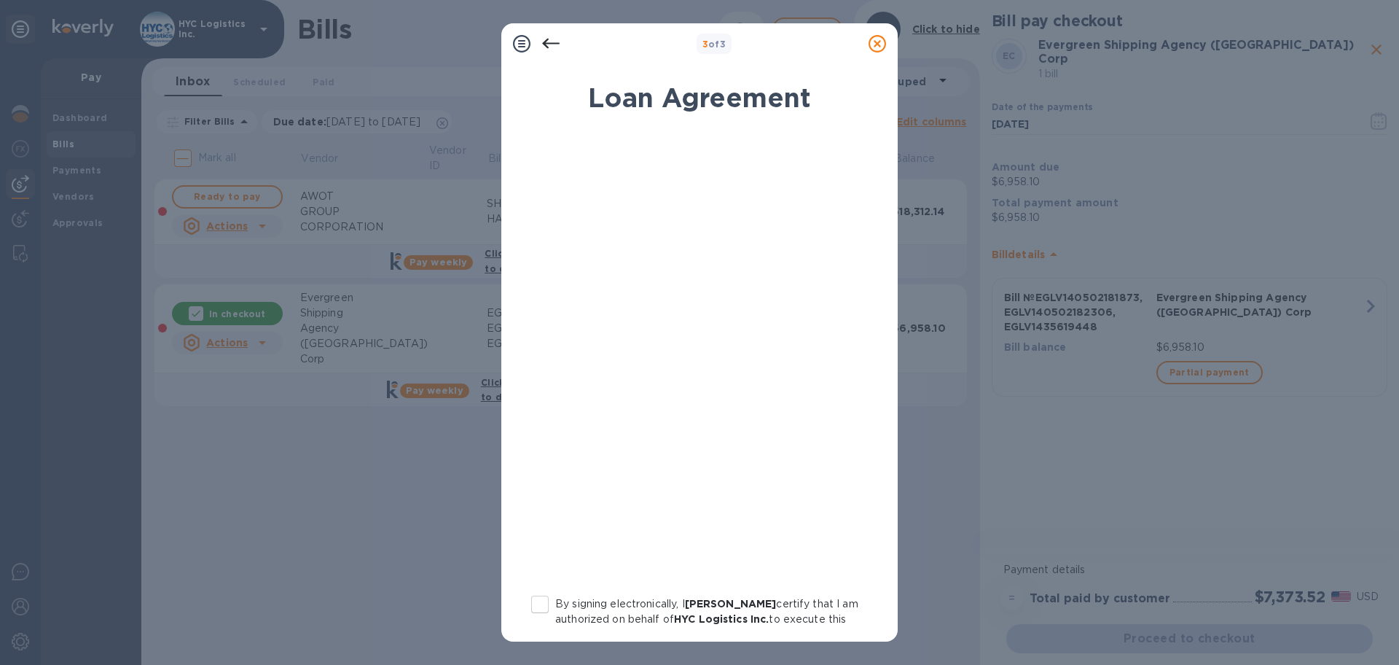
click at [549, 43] on icon at bounding box center [550, 44] width 17 height 10
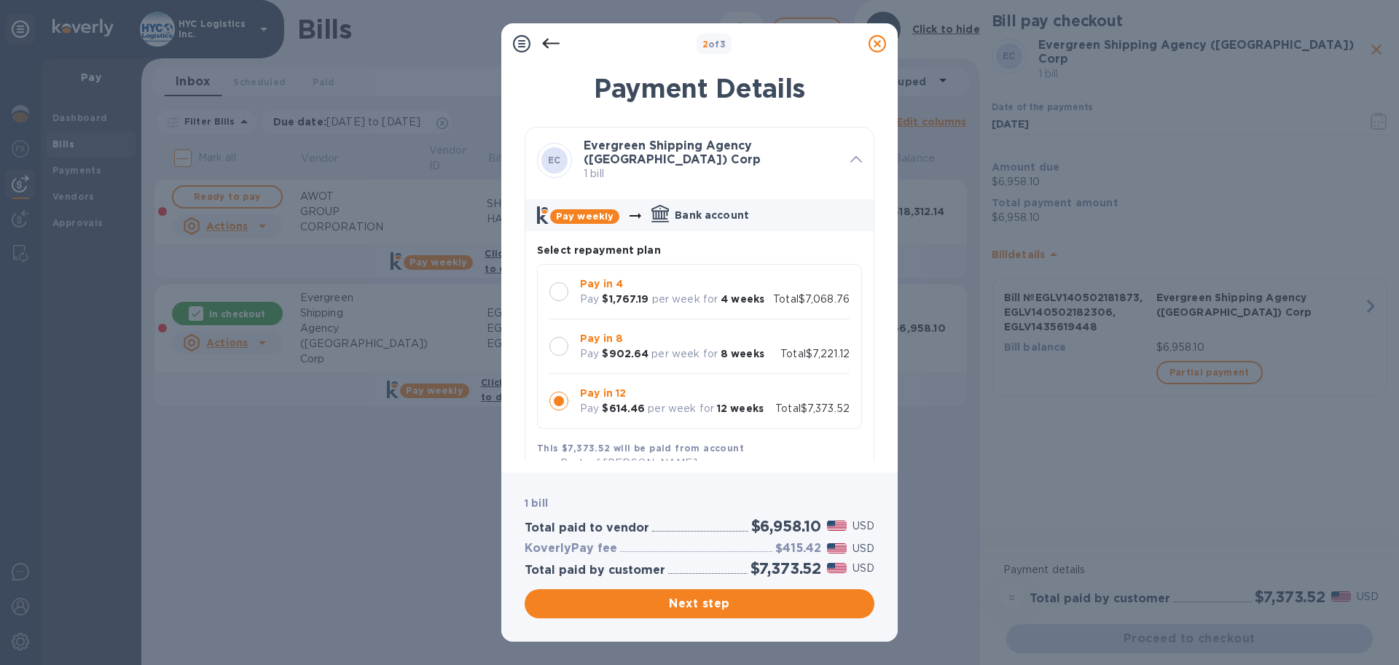
click at [549, 43] on icon at bounding box center [550, 44] width 17 height 10
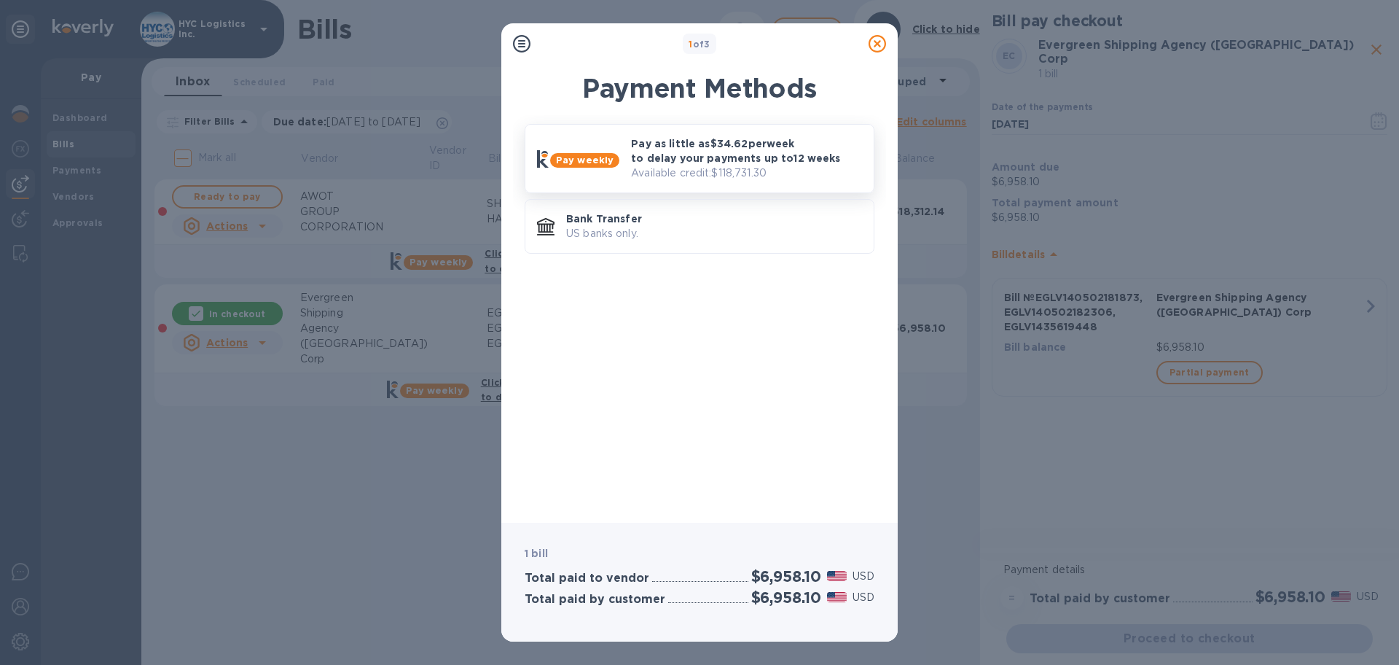
click at [695, 157] on p "Pay as little as $34.62 per week to delay your payments up to 12 weeks" at bounding box center [746, 150] width 231 height 29
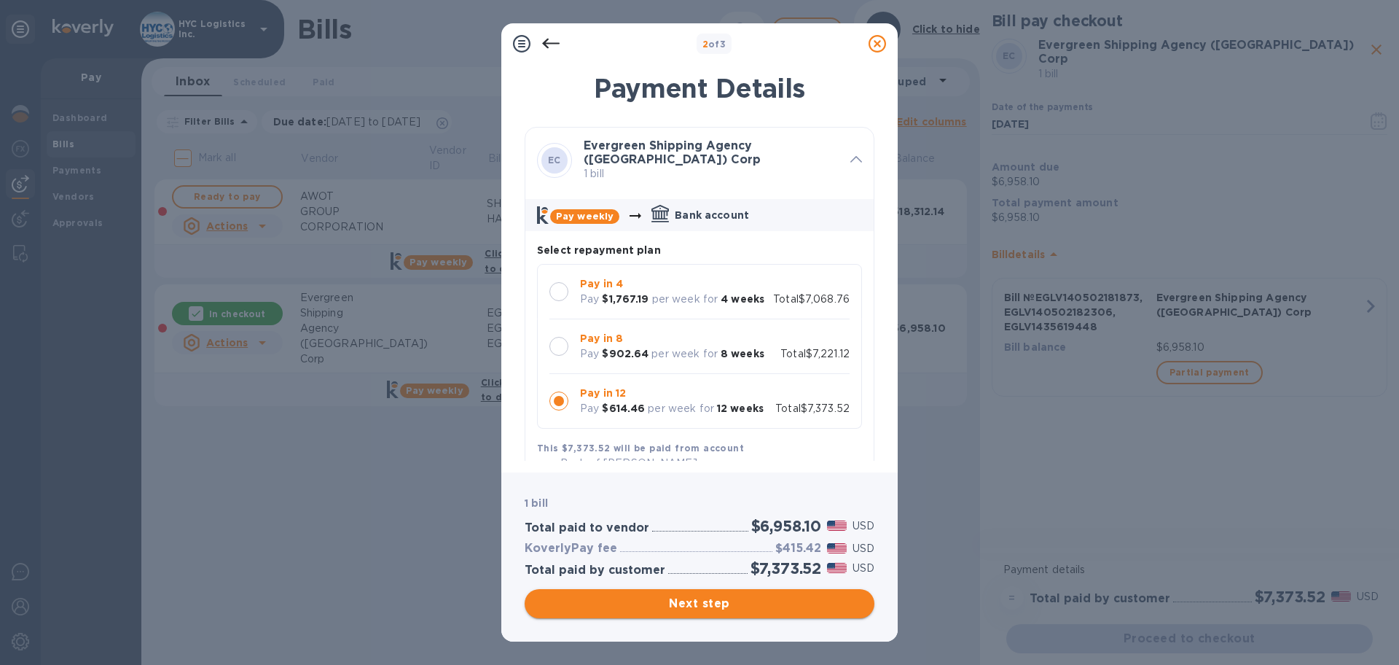
click at [741, 604] on span "Next step" at bounding box center [699, 603] width 326 height 17
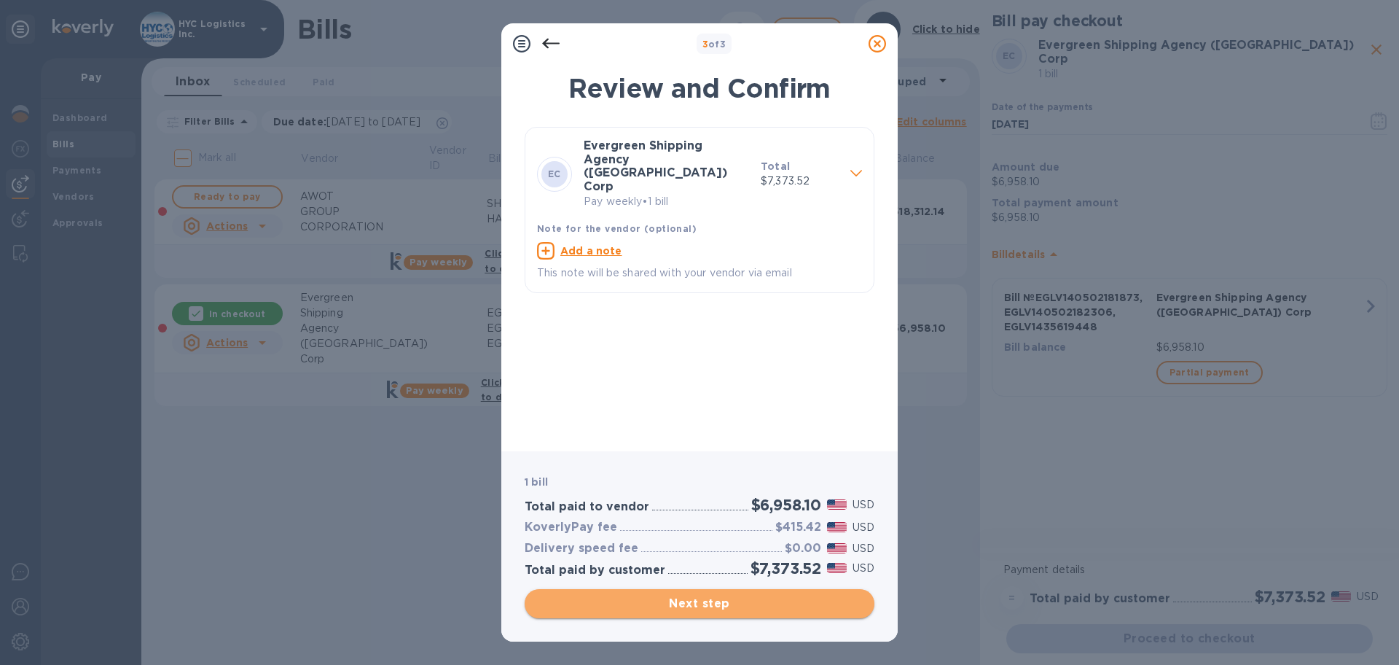
click at [705, 599] on span "Next step" at bounding box center [699, 603] width 326 height 17
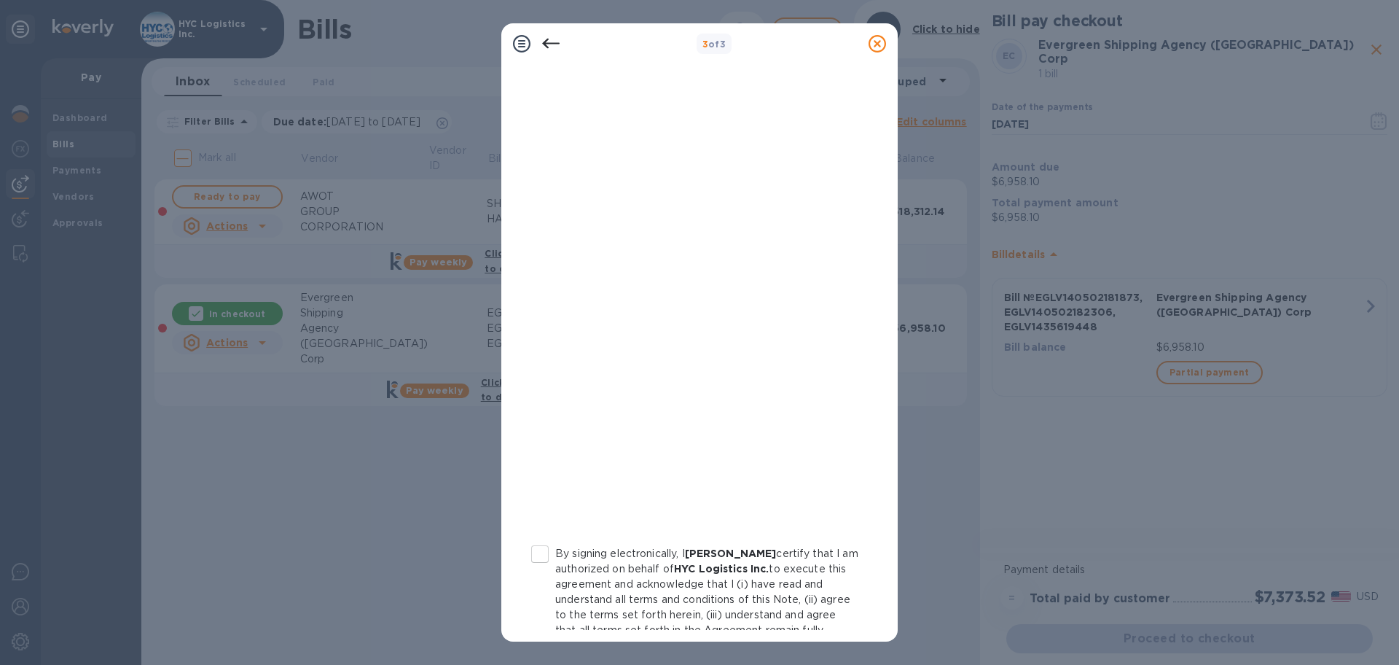
scroll to position [91, 0]
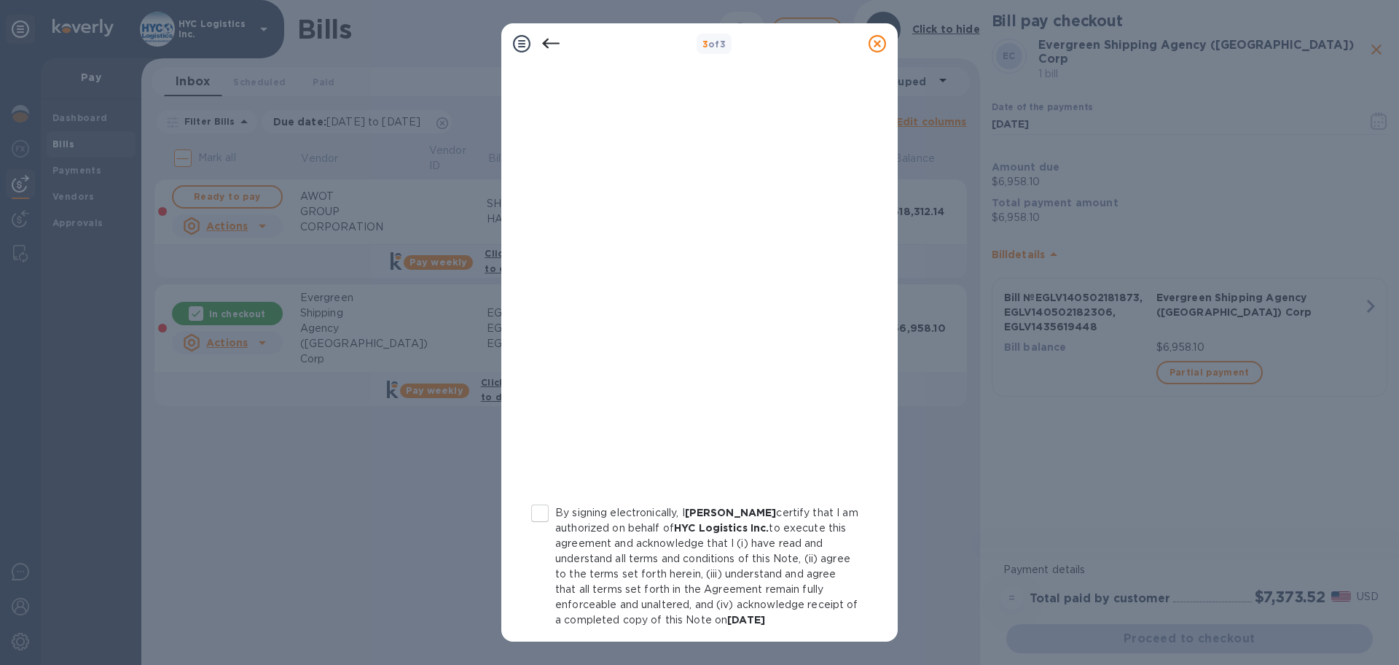
click at [541, 512] on input "By signing electronically, I [PERSON_NAME] certify that I am authorized on beha…" at bounding box center [540, 513] width 31 height 31
checkbox input "true"
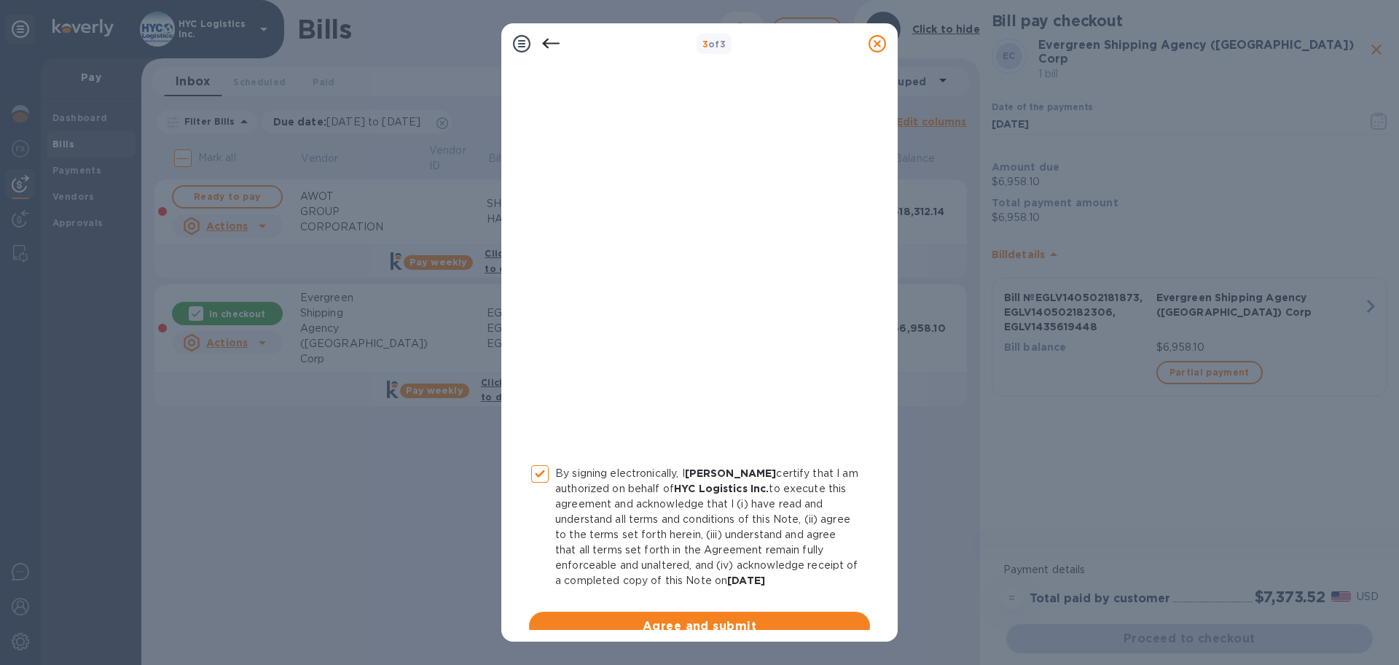
scroll to position [150, 0]
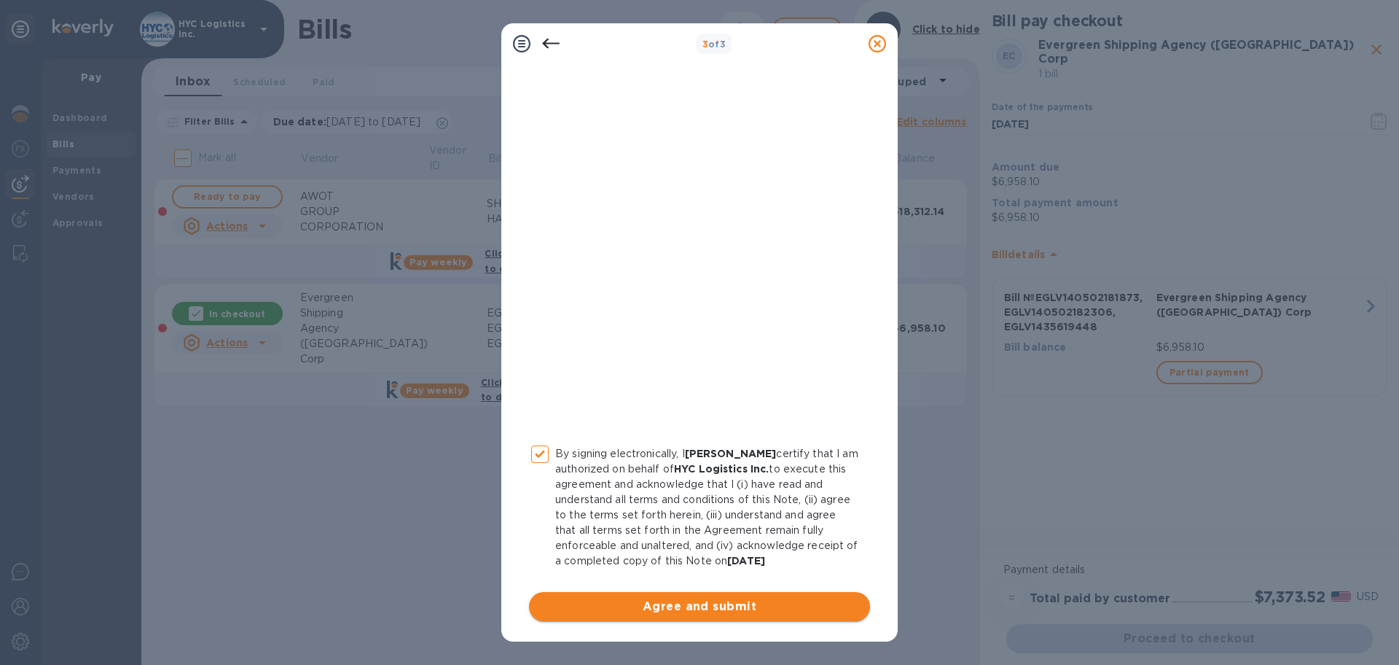
click at [720, 601] on span "Agree and submit" at bounding box center [700, 606] width 318 height 17
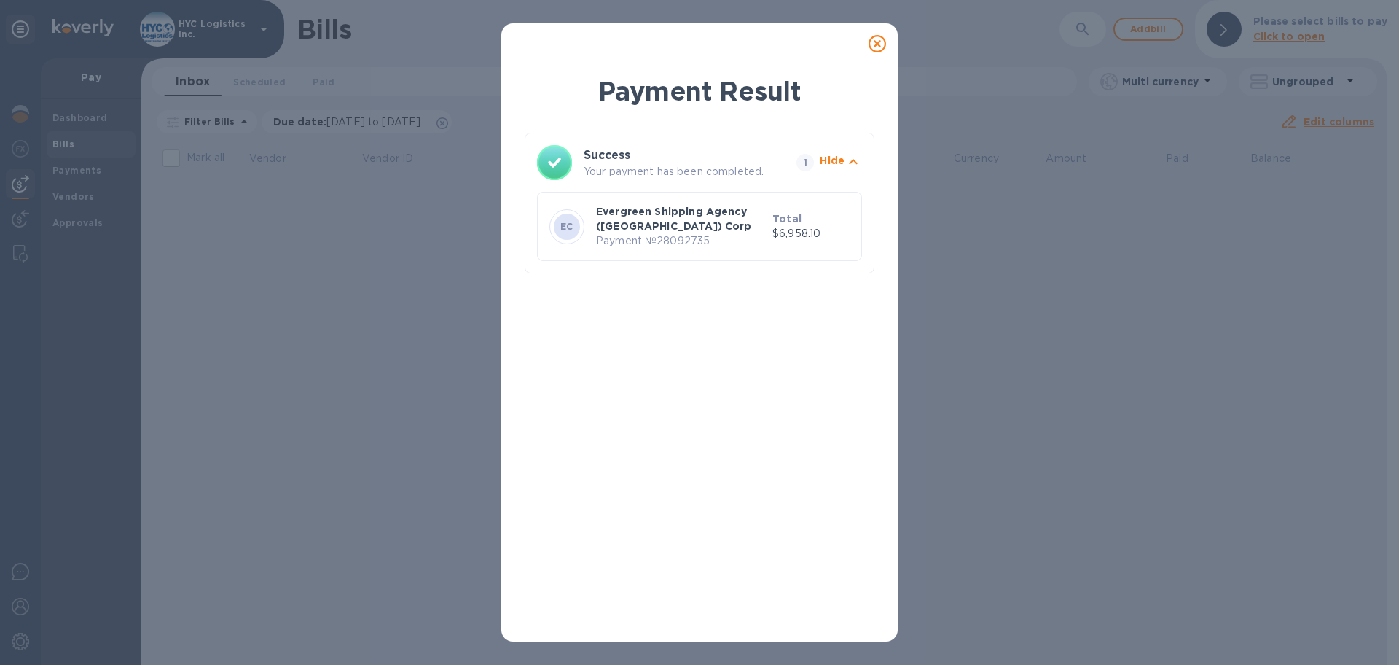
click at [684, 241] on p "Payment № 28092735" at bounding box center [681, 240] width 171 height 15
copy p "28092735"
